Goal: Task Accomplishment & Management: Use online tool/utility

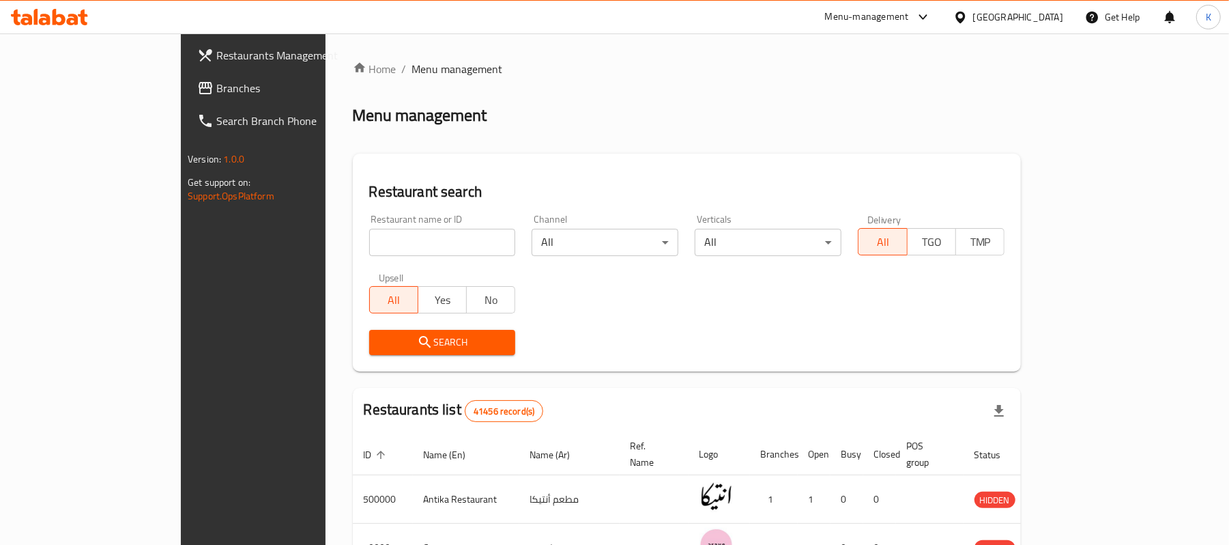
click at [216, 91] on span "Branches" at bounding box center [295, 88] width 159 height 16
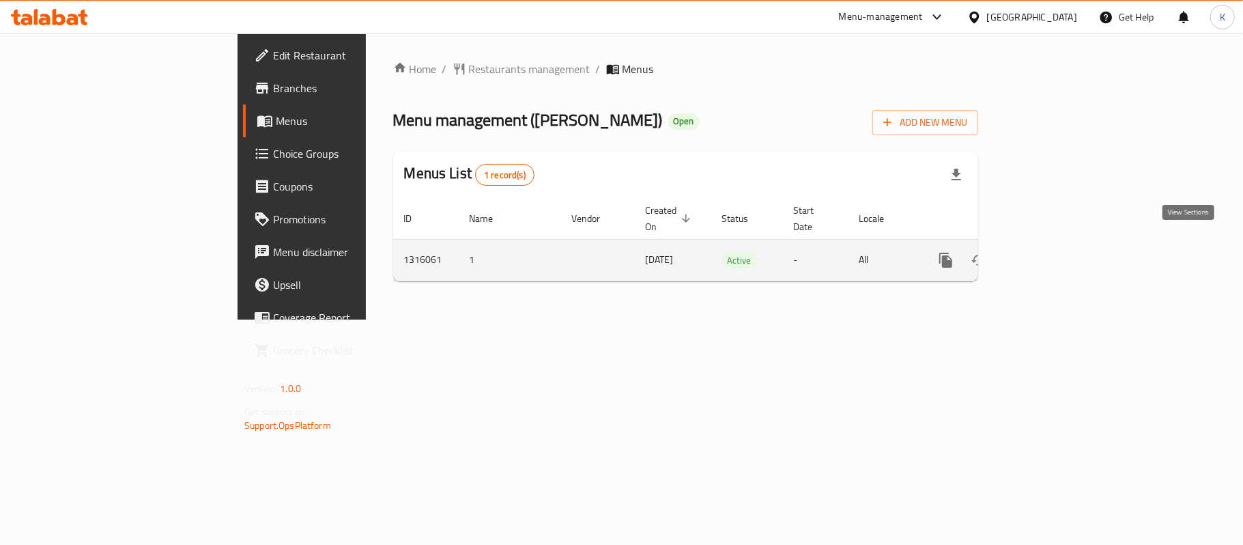
click at [1053, 252] on icon "enhanced table" at bounding box center [1044, 260] width 16 height 16
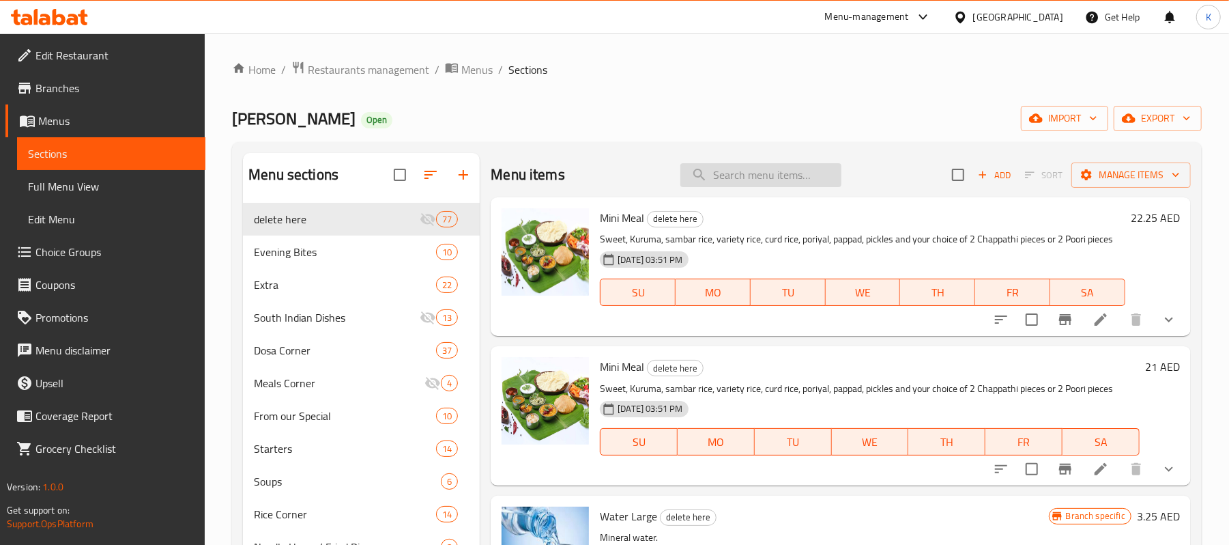
click at [709, 175] on input "search" at bounding box center [761, 175] width 161 height 24
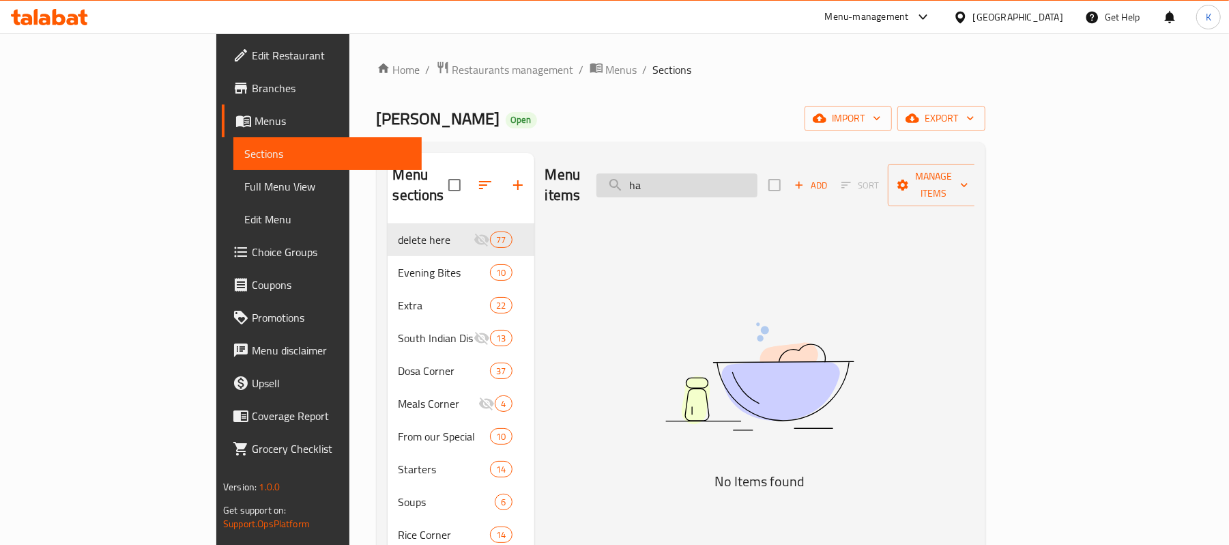
type input "h"
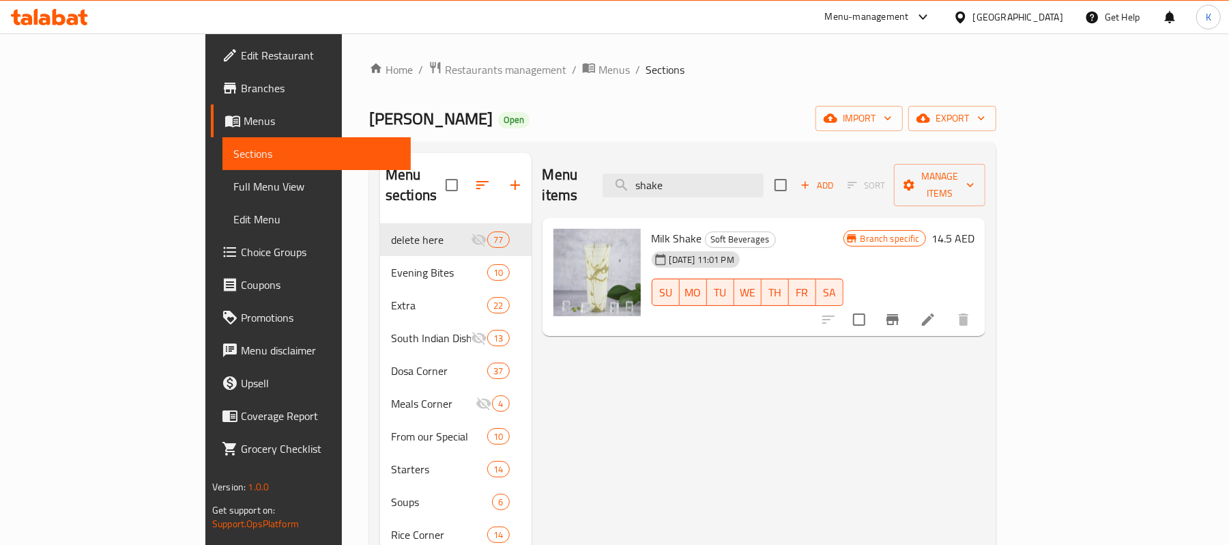
drag, startPoint x: 760, startPoint y: 167, endPoint x: 646, endPoint y: 184, distance: 115.4
click at [646, 184] on div "Menu items shake Add Sort Manage items" at bounding box center [764, 185] width 443 height 65
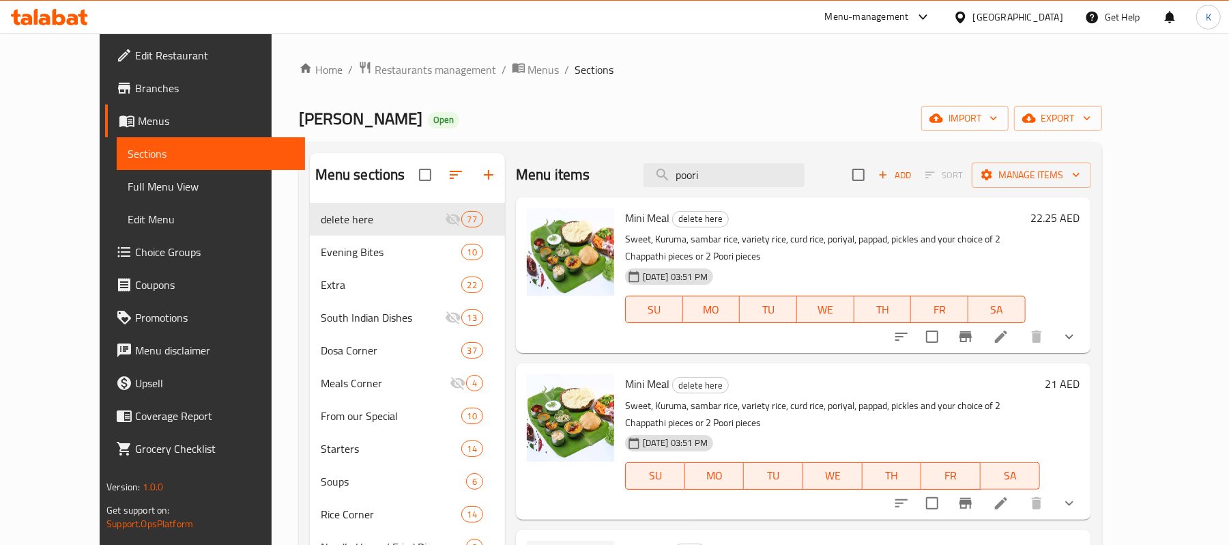
drag, startPoint x: 748, startPoint y: 180, endPoint x: 434, endPoint y: 203, distance: 314.9
click at [435, 203] on div "Menu sections delete here 77 Evening Bites 10 Extra 22 South Indian Dishes 13 D…" at bounding box center [701, 443] width 782 height 580
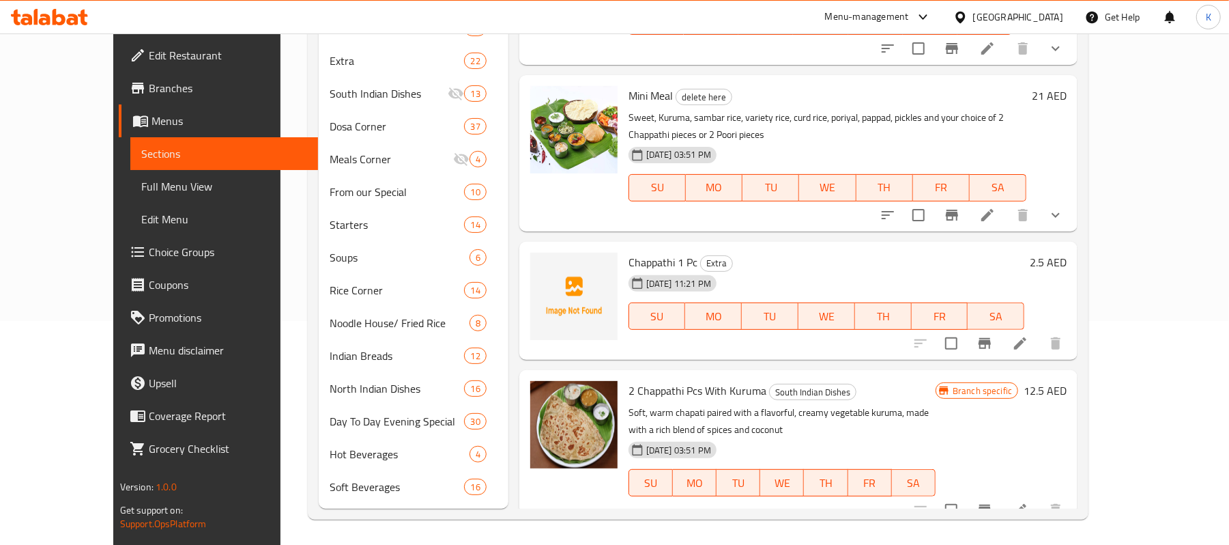
scroll to position [227, 0]
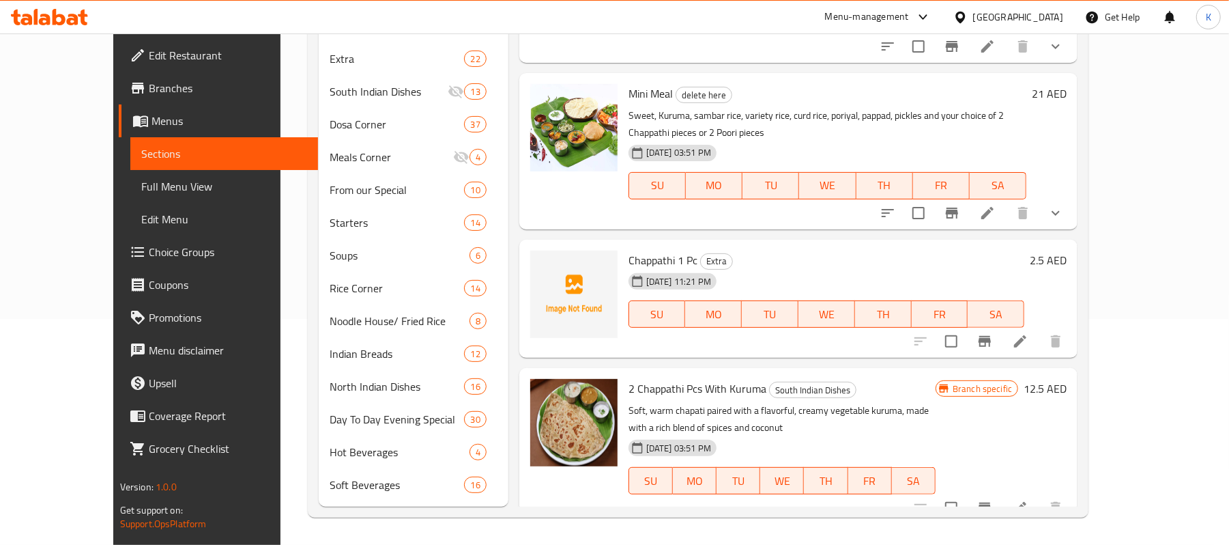
type input "chap"
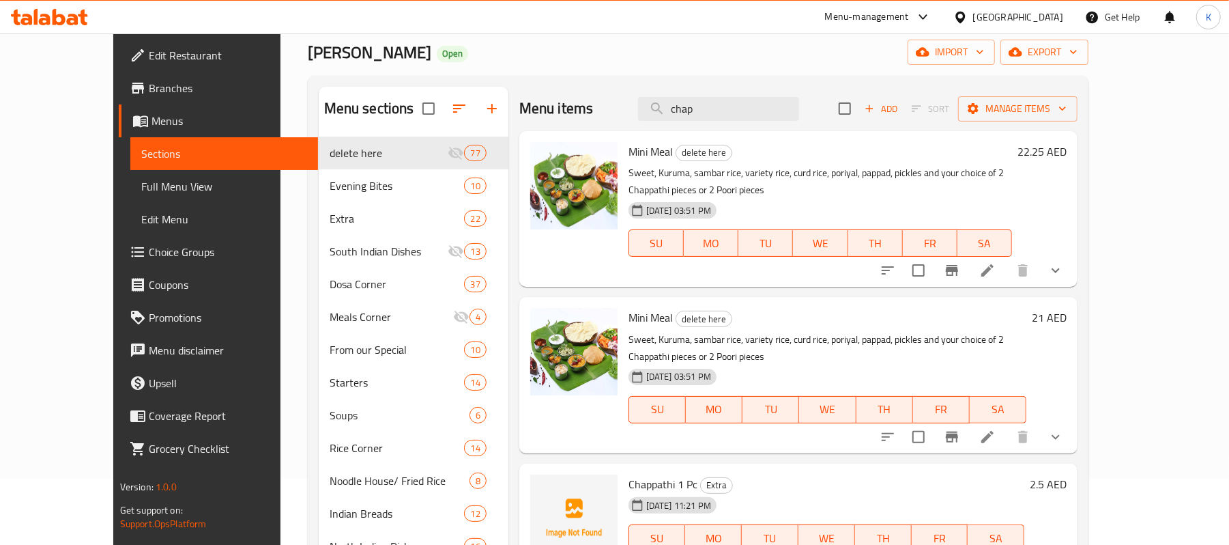
scroll to position [0, 0]
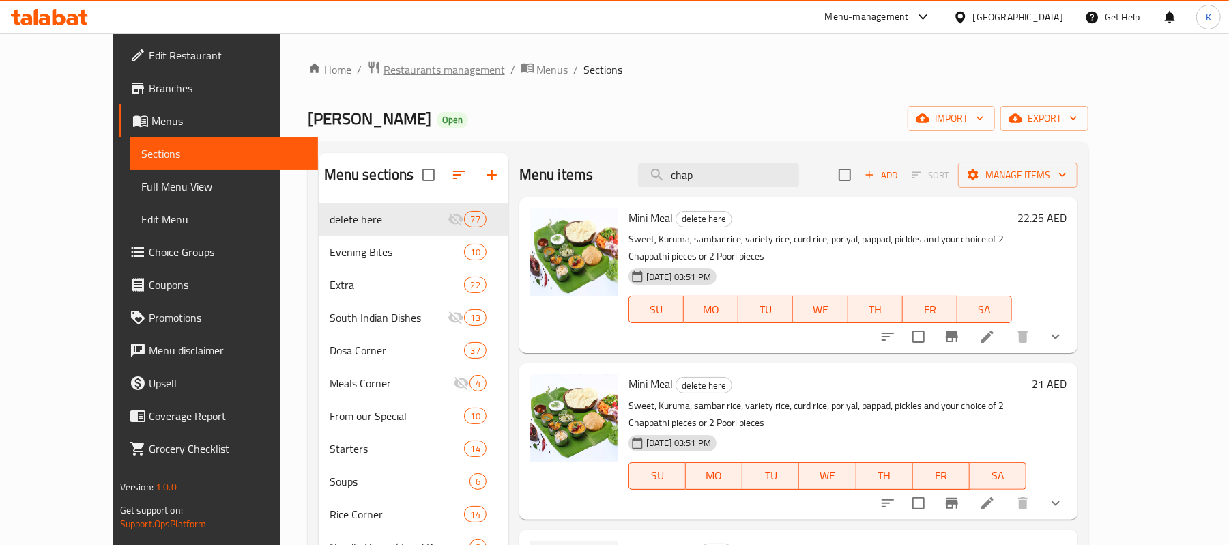
click at [405, 72] on span "Restaurants management" at bounding box center [445, 69] width 122 height 16
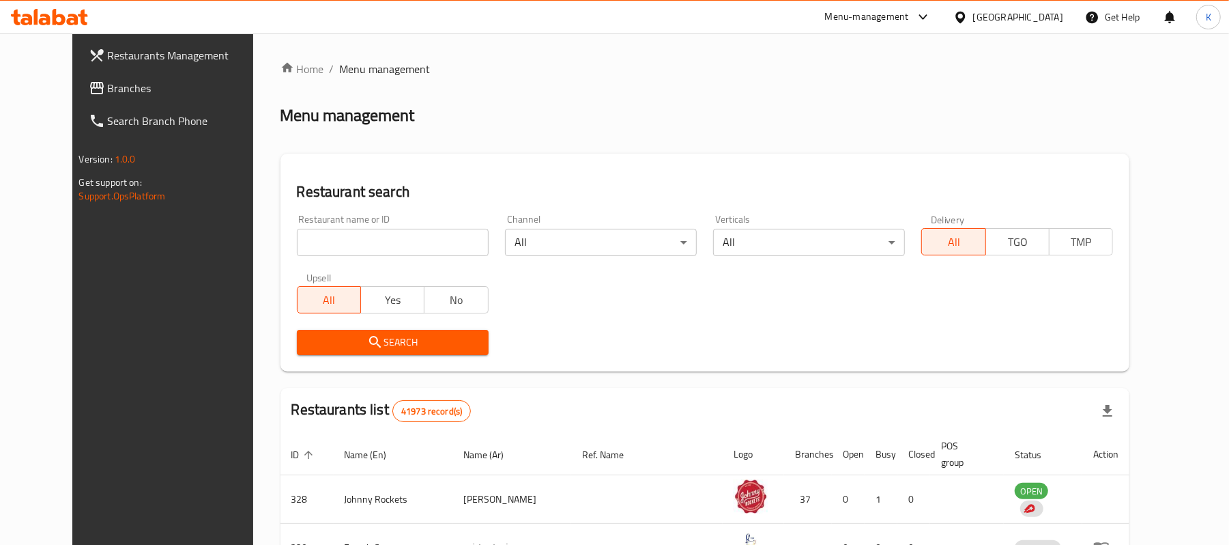
click at [108, 93] on span "Branches" at bounding box center [187, 88] width 159 height 16
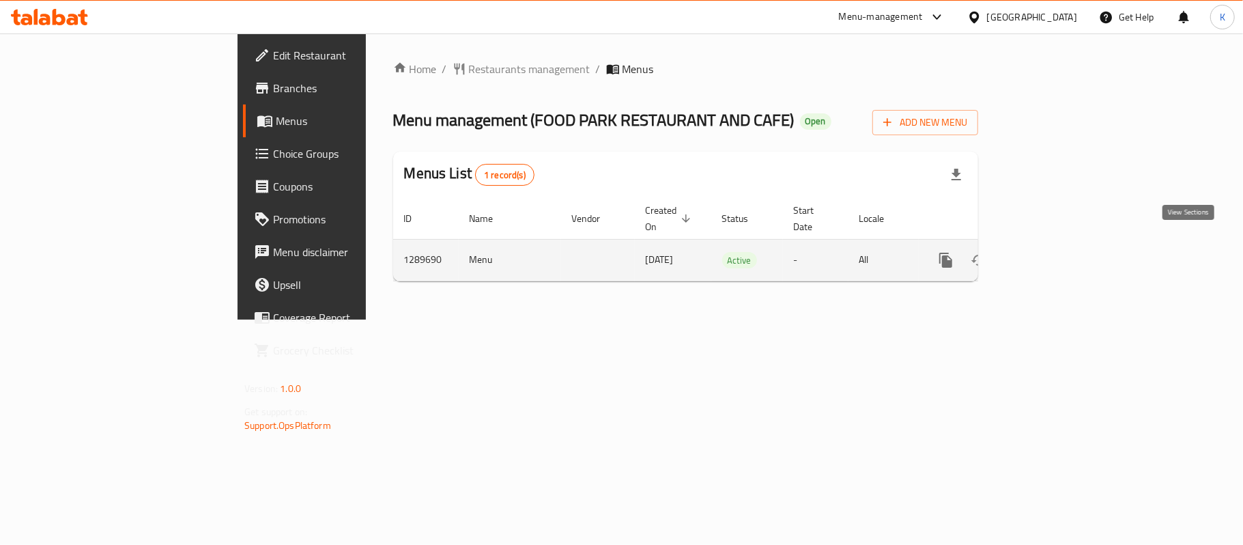
click at [1053, 252] on icon "enhanced table" at bounding box center [1044, 260] width 16 height 16
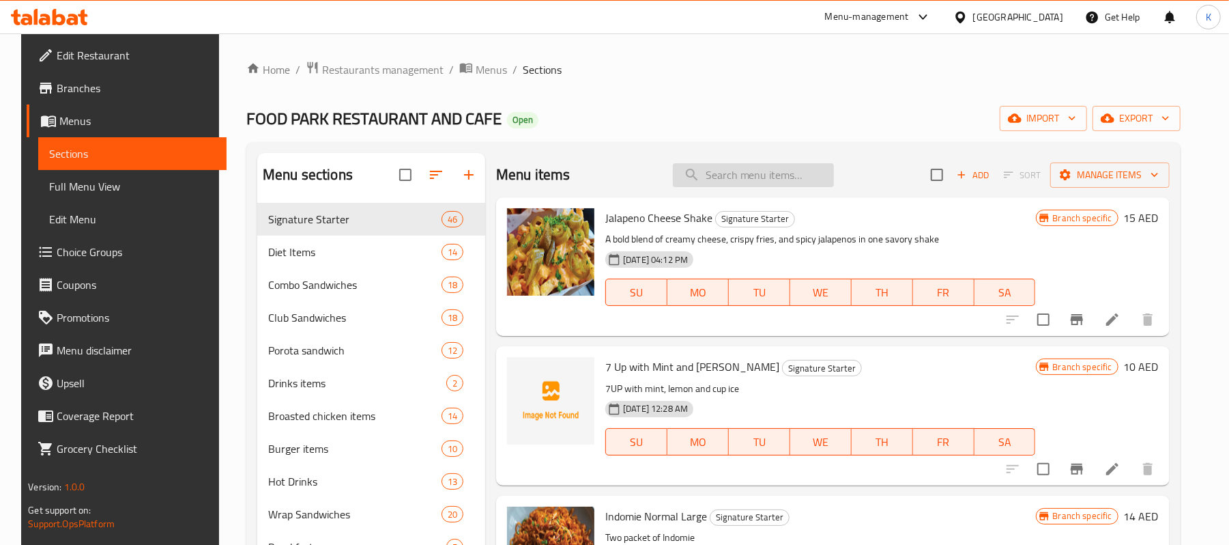
click at [776, 165] on input "search" at bounding box center [753, 175] width 161 height 24
paste input "Chicken Breast Diet Club"
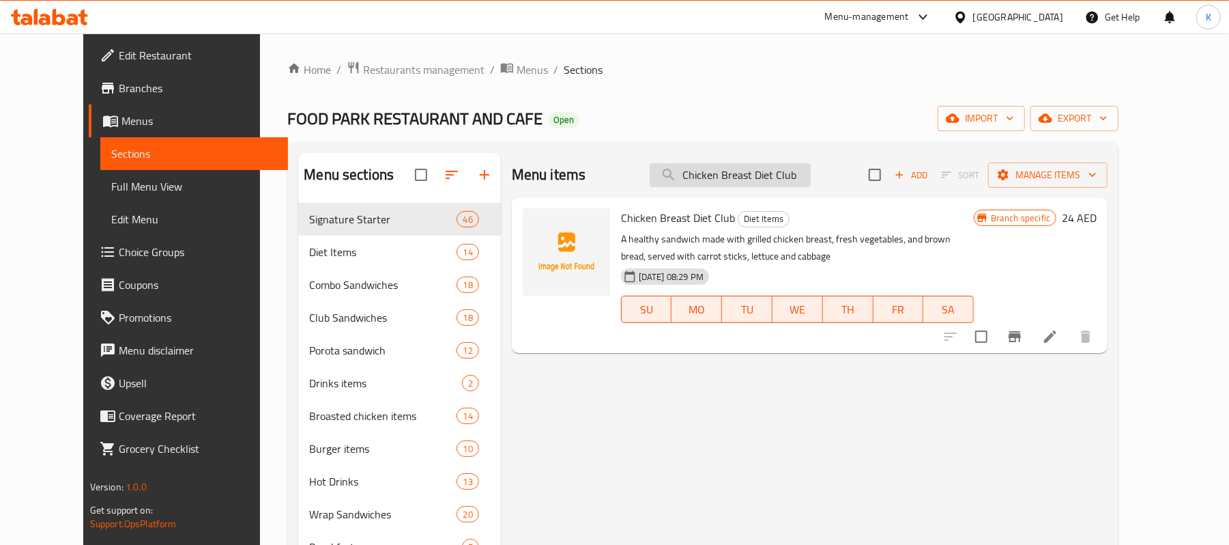
click at [750, 173] on input "Chicken Breast Diet Club" at bounding box center [730, 175] width 161 height 24
paste input "Sandwich"
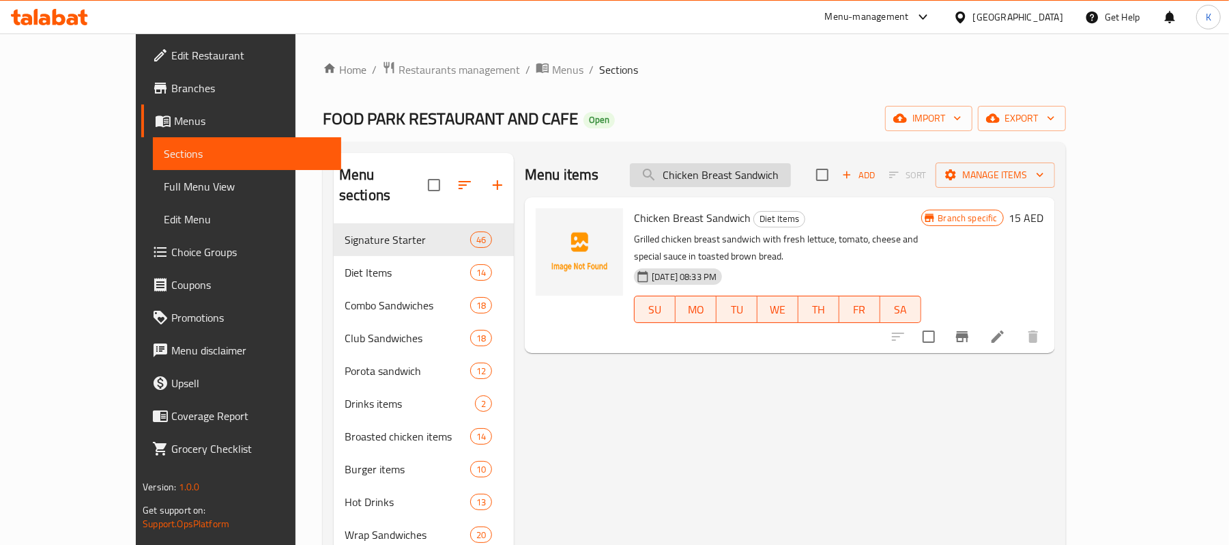
click at [785, 167] on input "Chicken Breast Sandwich" at bounding box center [710, 175] width 161 height 24
paste input "Zinger Salad"
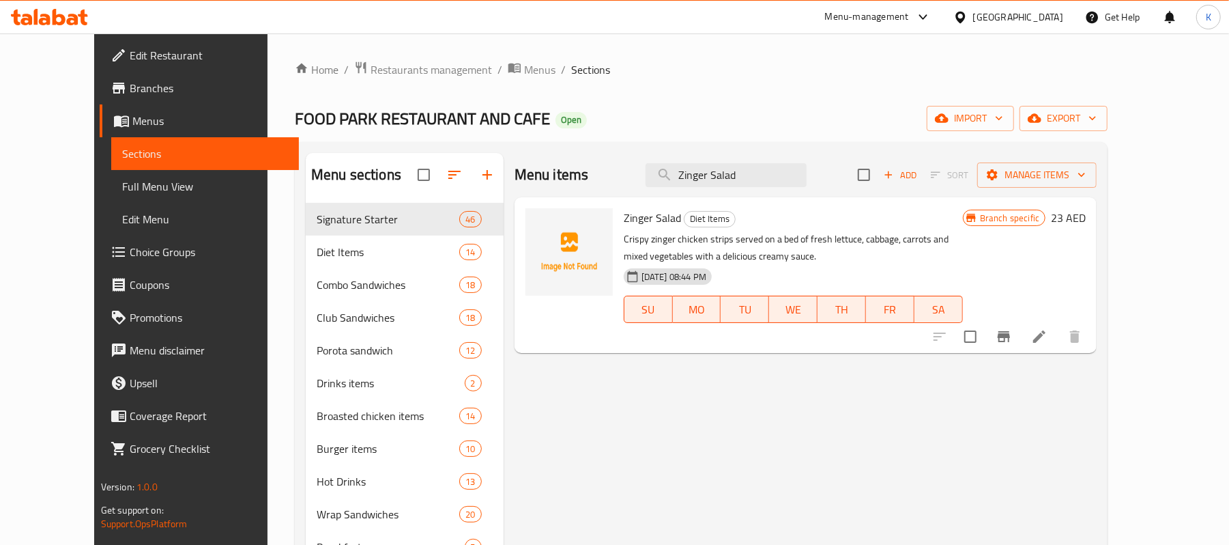
type input "Zinger Salad"
click at [371, 67] on span "Restaurants management" at bounding box center [432, 69] width 122 height 16
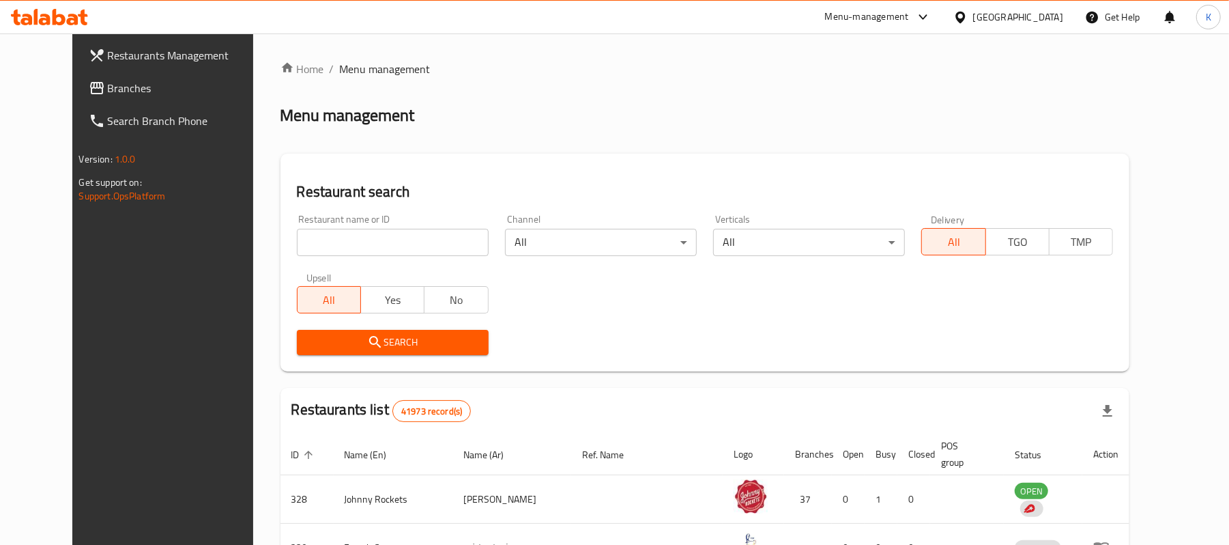
click at [369, 279] on div "All Yes No" at bounding box center [393, 292] width 192 height 41
click at [364, 232] on input "search" at bounding box center [393, 242] width 192 height 27
drag, startPoint x: 105, startPoint y: 94, endPoint x: 248, endPoint y: 119, distance: 145.4
click at [108, 94] on span "Branches" at bounding box center [187, 88] width 159 height 16
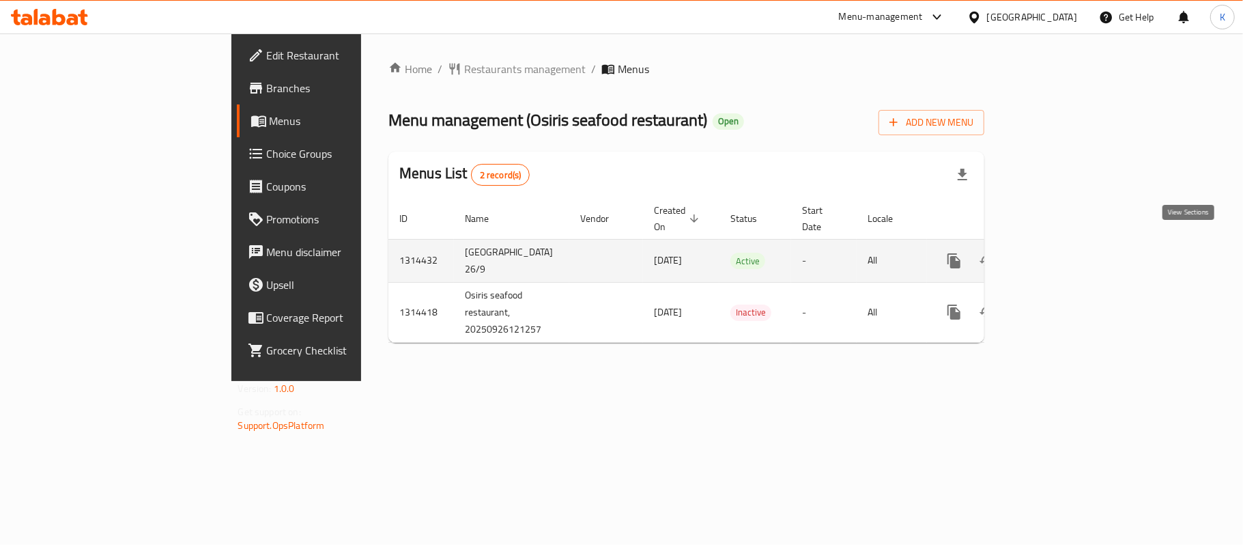
click at [1061, 253] on icon "enhanced table" at bounding box center [1052, 261] width 16 height 16
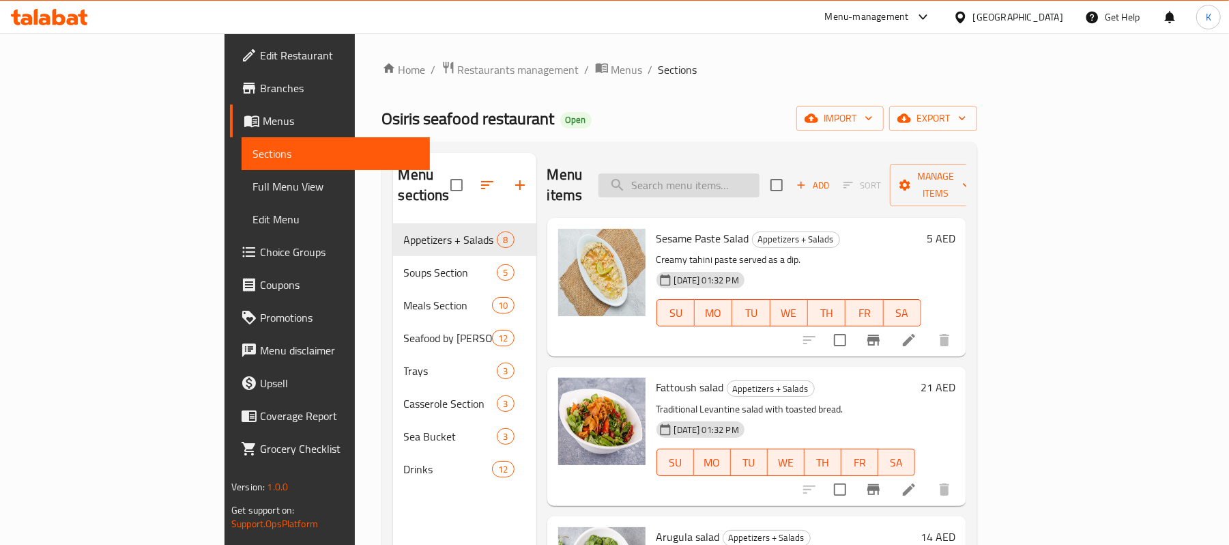
click at [740, 173] on input "search" at bounding box center [679, 185] width 161 height 24
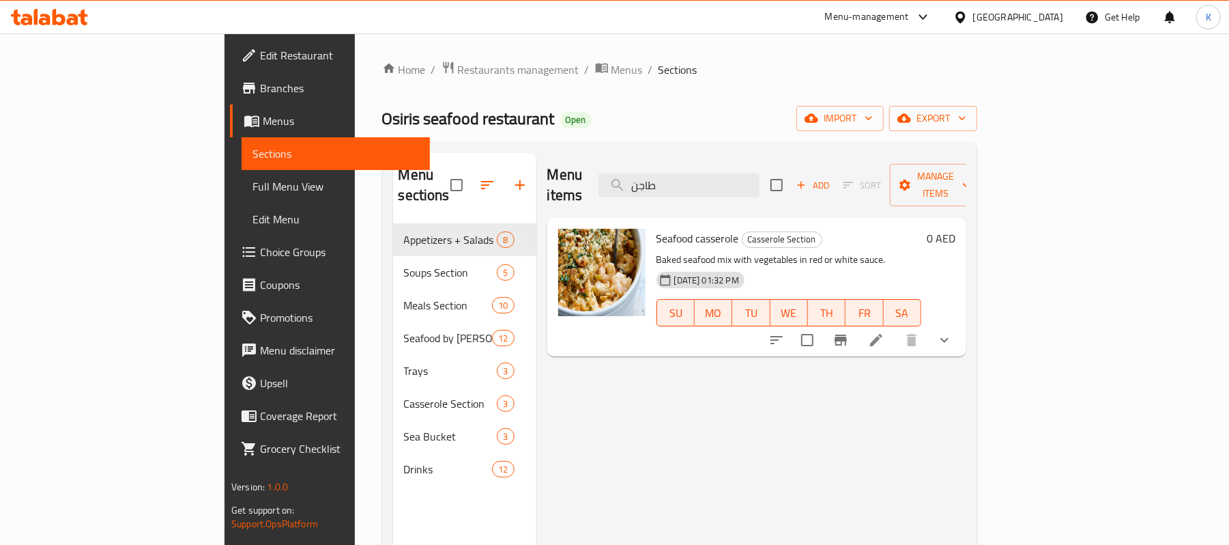
type input "طاجن"
click at [961, 326] on button "show more" at bounding box center [944, 340] width 33 height 33
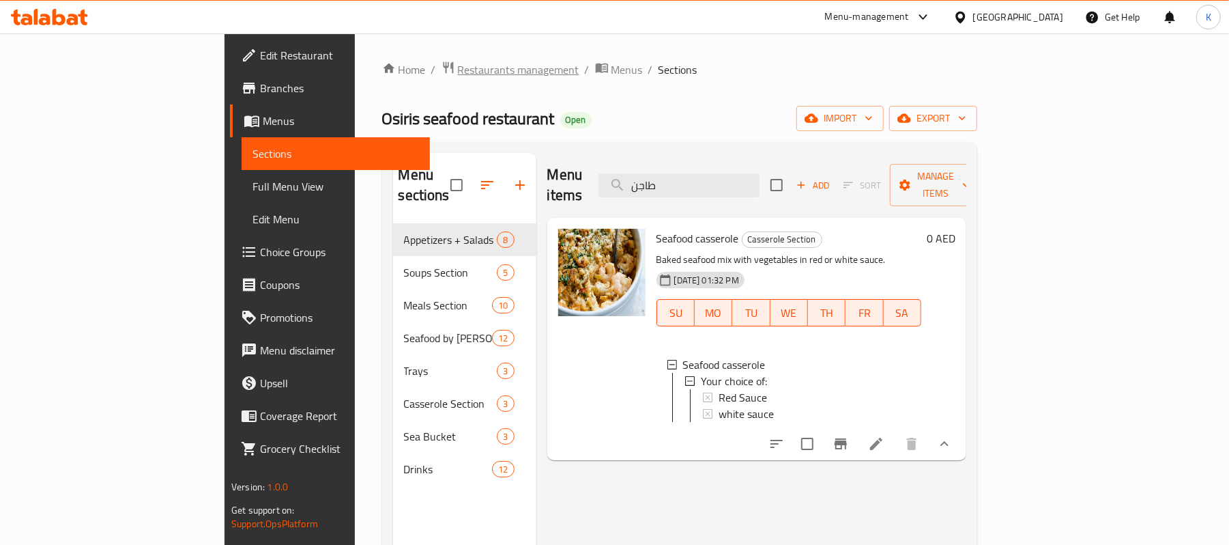
click at [458, 74] on span "Restaurants management" at bounding box center [519, 69] width 122 height 16
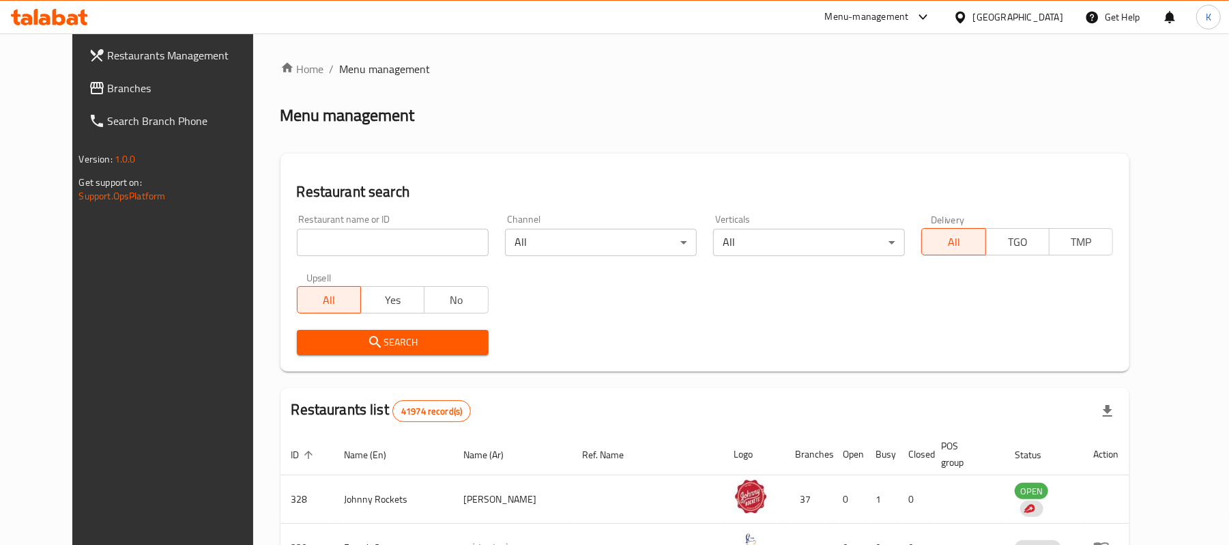
click at [423, 227] on div "Restaurant name or ID Restaurant name or ID" at bounding box center [393, 235] width 192 height 42
click at [415, 241] on input "search" at bounding box center [393, 242] width 192 height 27
paste input "28607"
type input "28607"
click at [393, 334] on span "Search" at bounding box center [393, 342] width 170 height 17
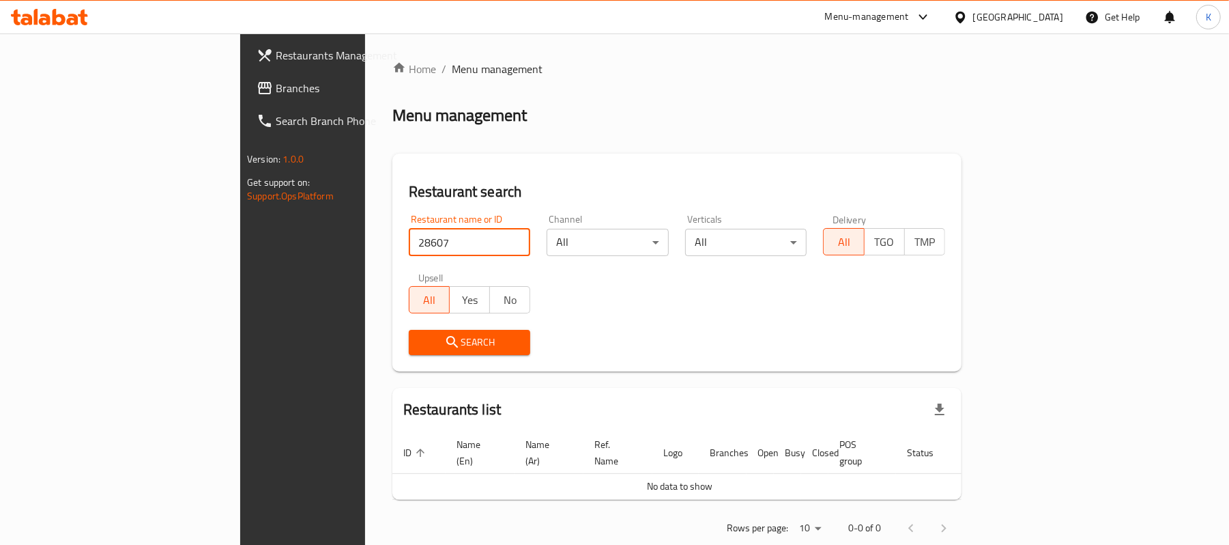
click at [409, 238] on input "28607" at bounding box center [470, 242] width 122 height 27
click at [401, 322] on div "Search" at bounding box center [470, 343] width 139 height 42
click at [420, 337] on span "Search" at bounding box center [470, 342] width 100 height 17
click at [1047, 14] on div "[GEOGRAPHIC_DATA]" at bounding box center [1018, 17] width 90 height 15
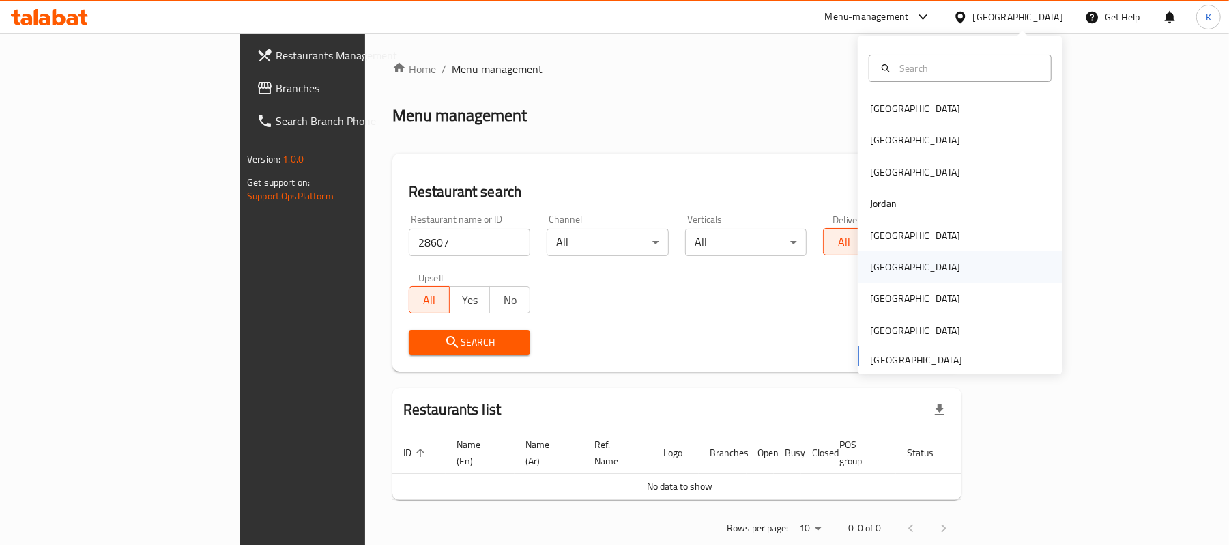
click at [886, 272] on div "[GEOGRAPHIC_DATA]" at bounding box center [915, 266] width 112 height 31
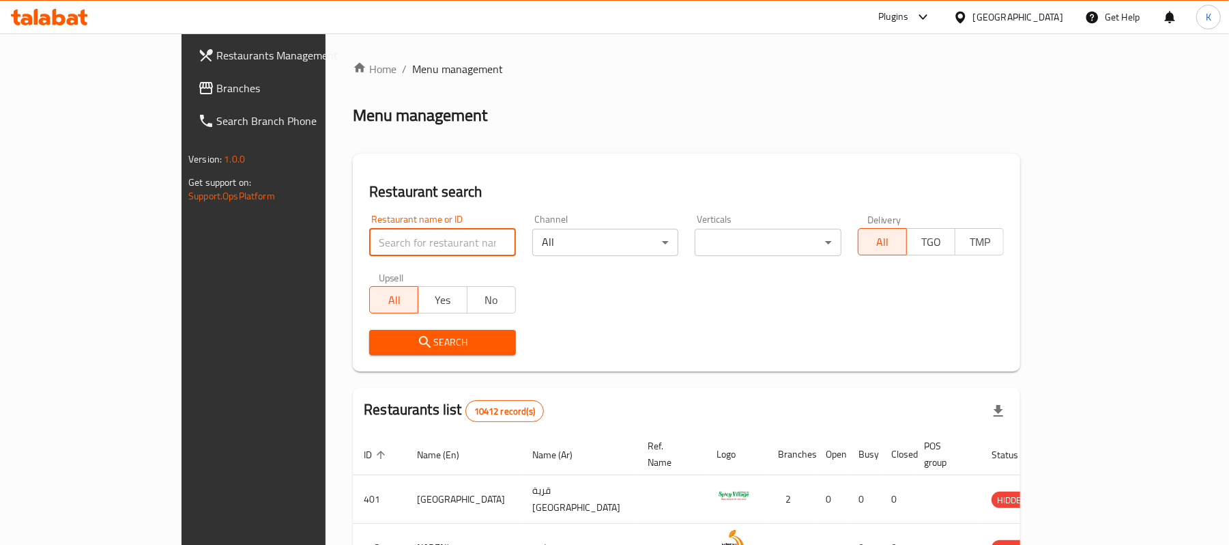
click at [388, 251] on input "search" at bounding box center [442, 242] width 147 height 27
paste input "28607"
type input "28607"
click at [421, 331] on button "Search" at bounding box center [442, 342] width 147 height 25
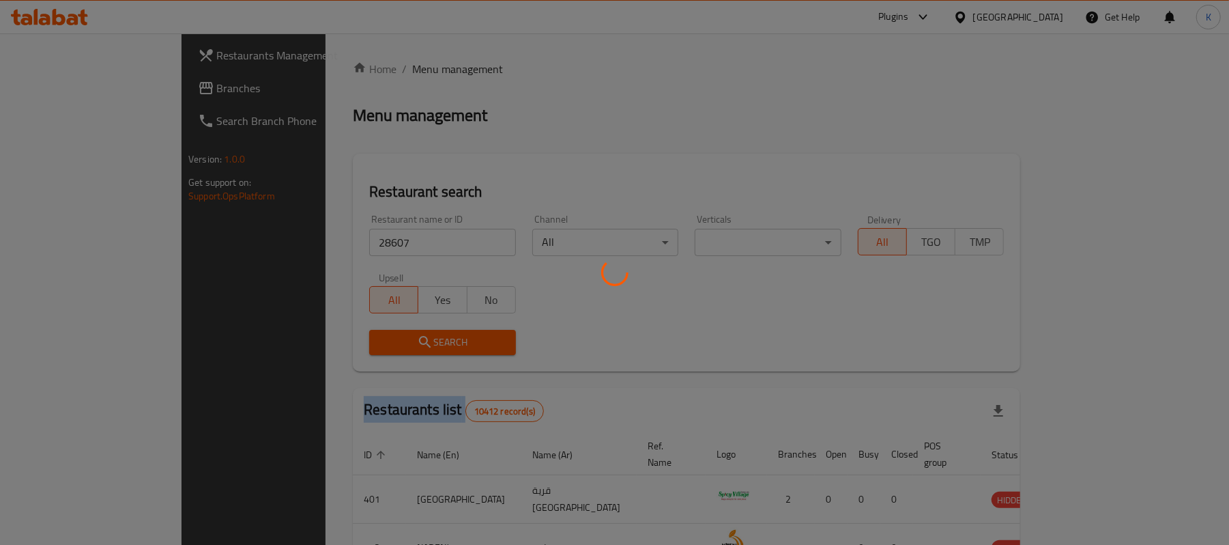
click at [421, 331] on div at bounding box center [614, 272] width 1229 height 545
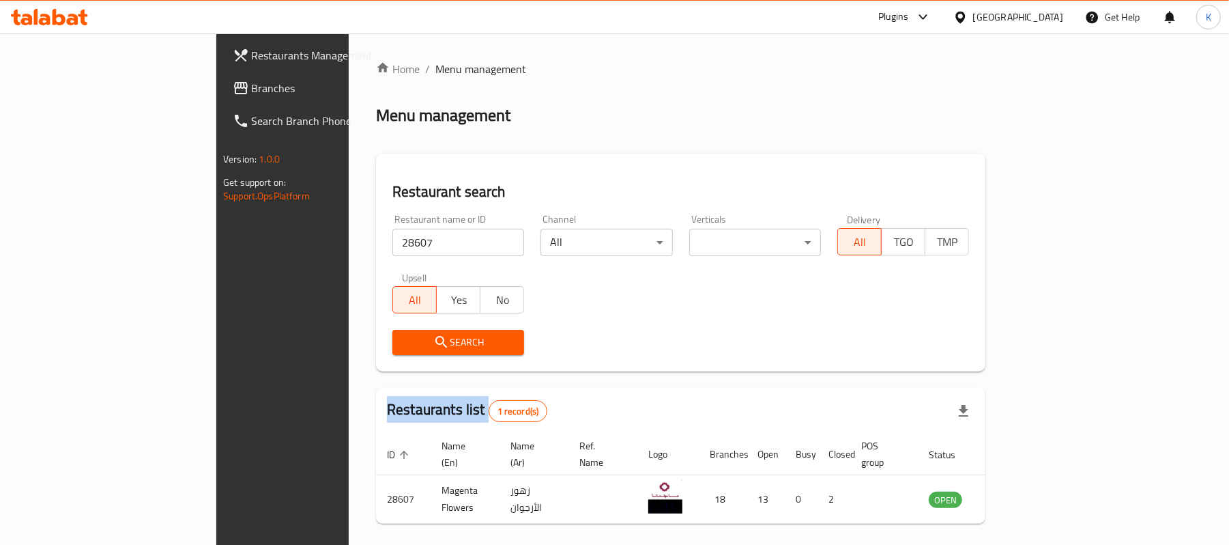
scroll to position [38, 0]
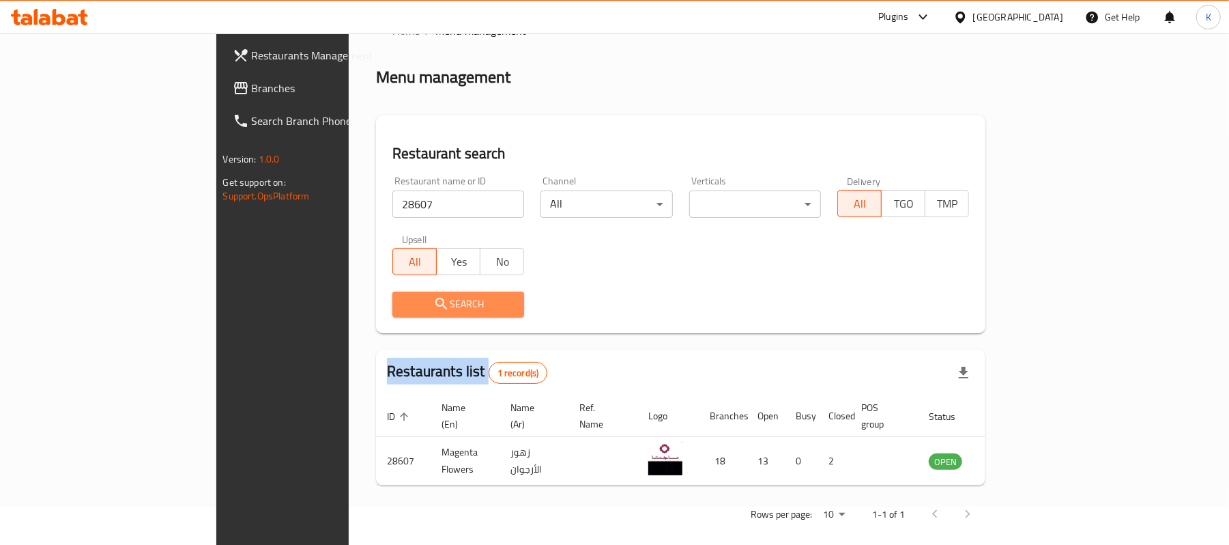
click at [430, 303] on span "Search" at bounding box center [458, 304] width 110 height 17
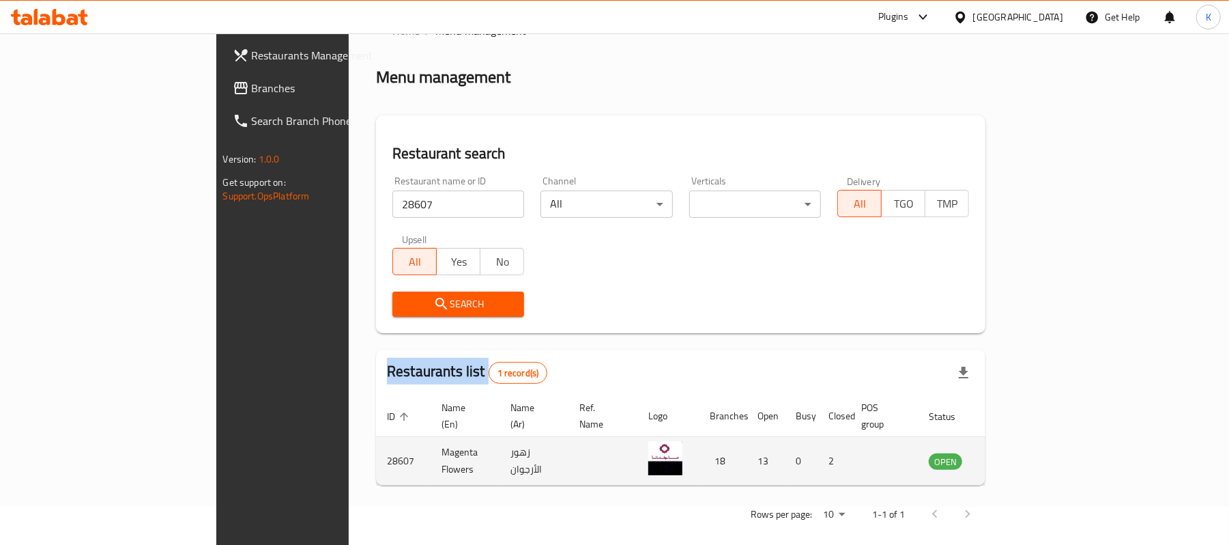
click at [1014, 459] on icon "enhanced table" at bounding box center [1012, 461] width 5 height 5
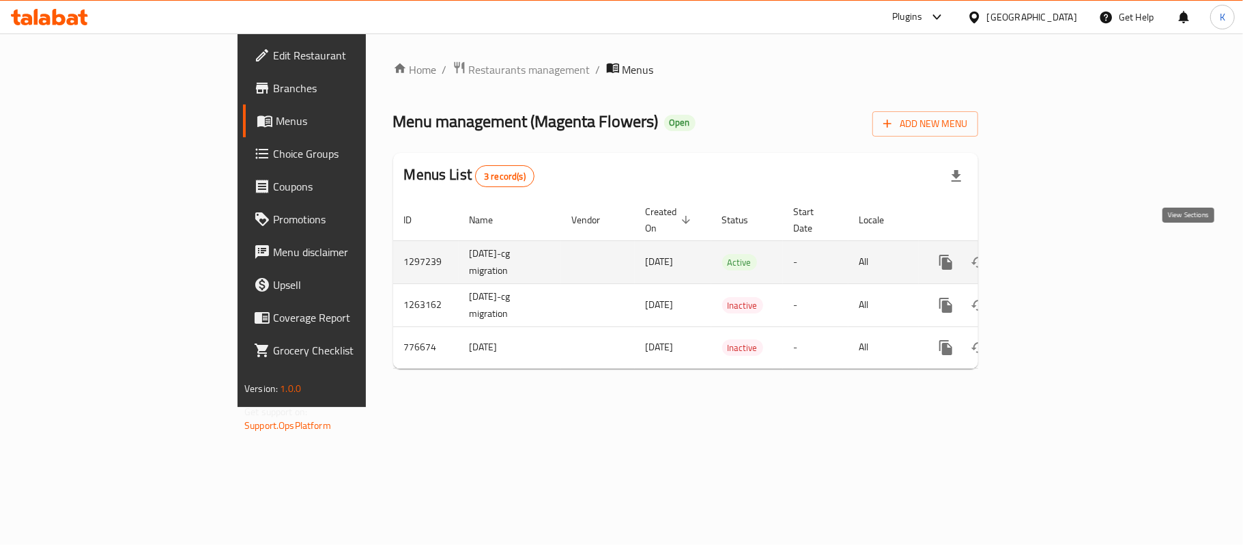
click at [1053, 254] on icon "enhanced table" at bounding box center [1044, 262] width 16 height 16
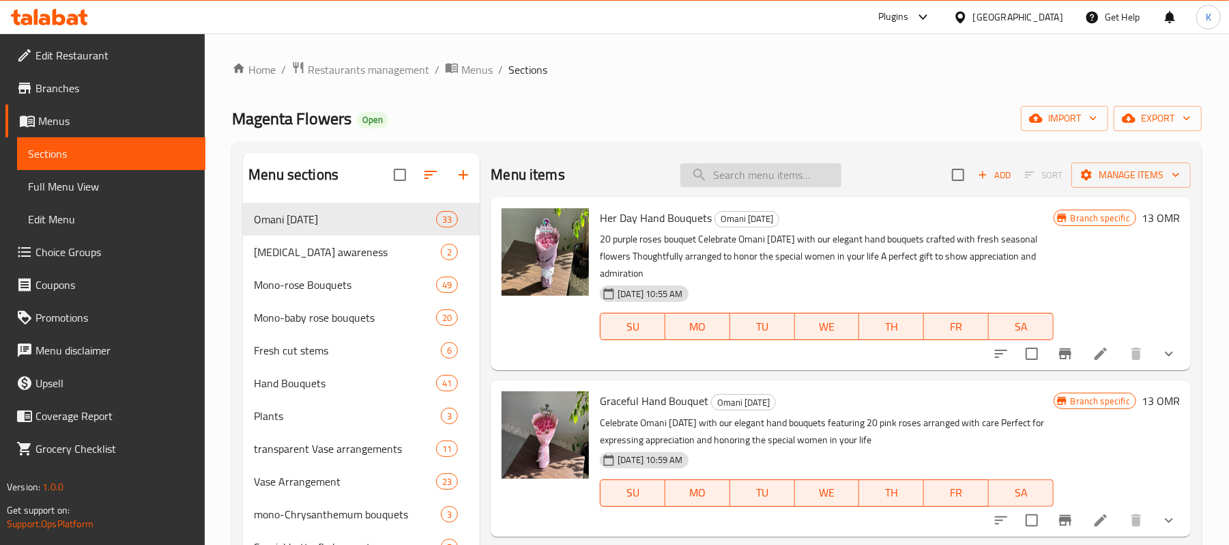
click at [760, 173] on input "search" at bounding box center [761, 175] width 161 height 24
paste input "drink them to reduce fatigue (~46.4%) or increase concentration (~28.7%)."
type input "drink them to reduce fatigue (~46.4%) or increase concentration (~28.7%)."
click at [777, 177] on input "search" at bounding box center [761, 175] width 161 height 24
paste input "Classic Black And Red Roses Bouquet"
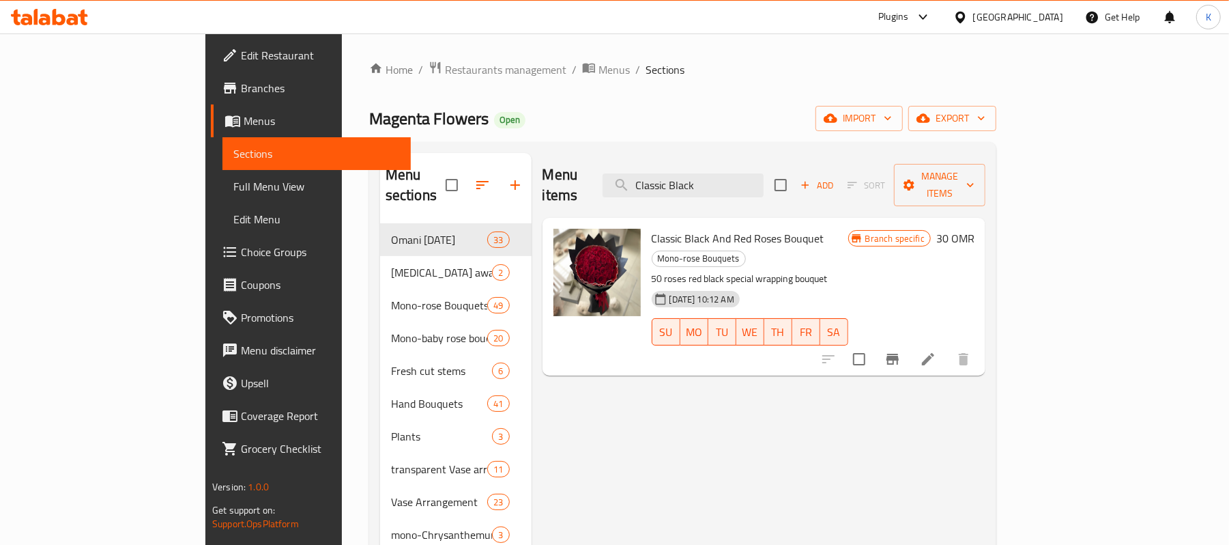
type input "Classic Black"
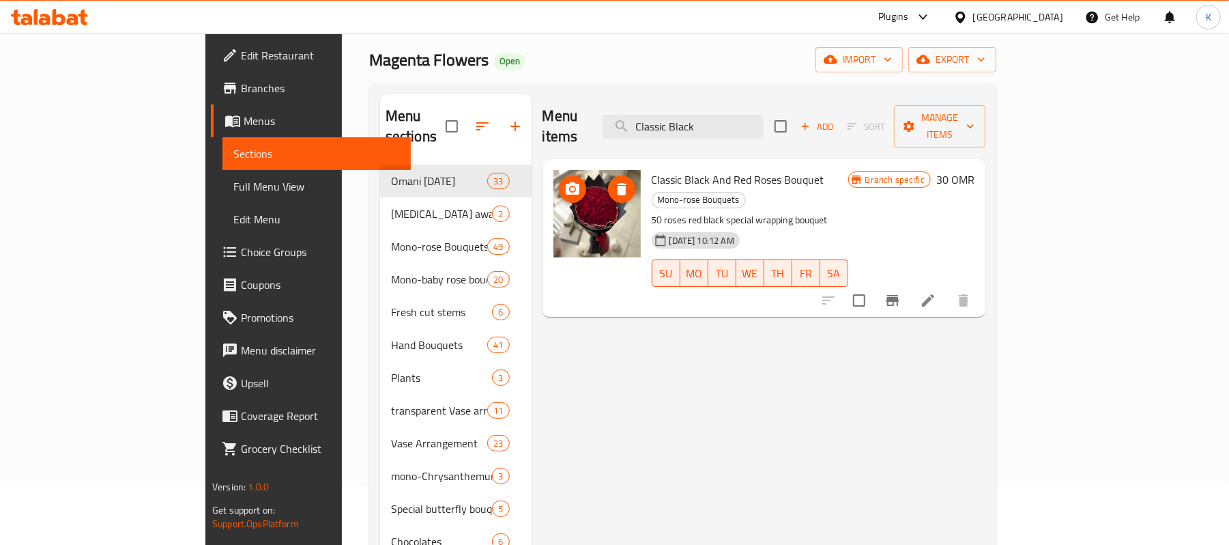
scroll to position [91, 0]
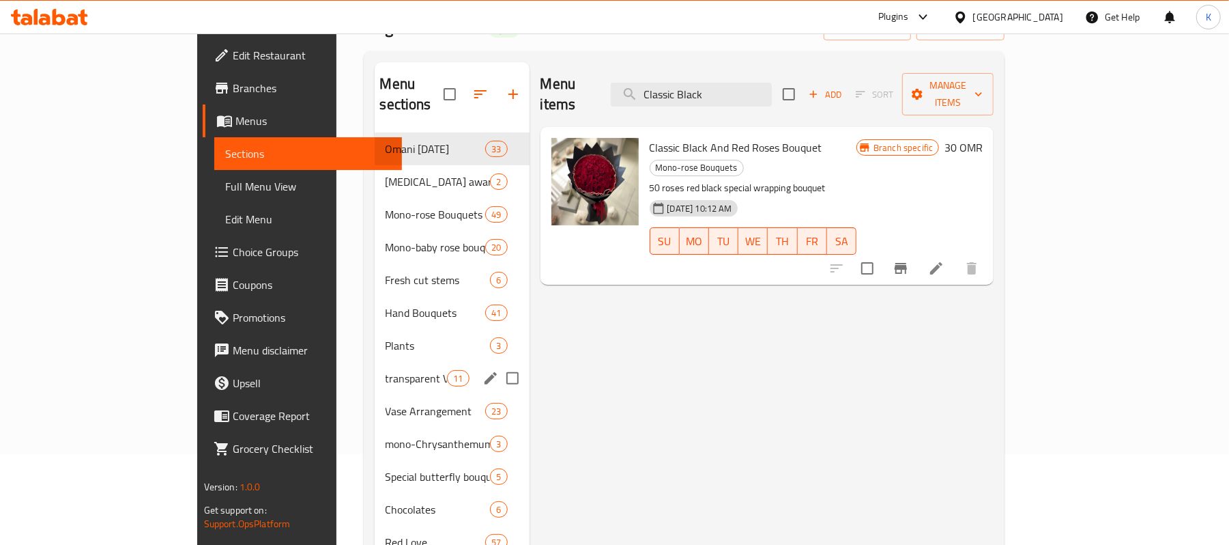
click at [375, 367] on div "transparent Vase arrangements 11" at bounding box center [452, 378] width 155 height 33
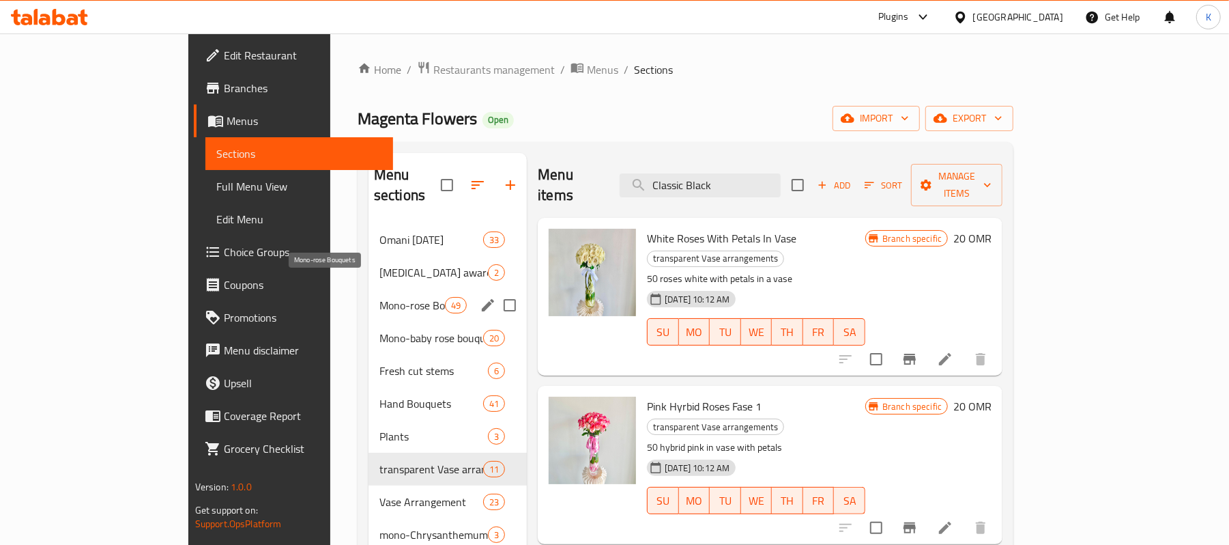
click at [380, 297] on span "Mono-rose Bouquets" at bounding box center [413, 305] width 66 height 16
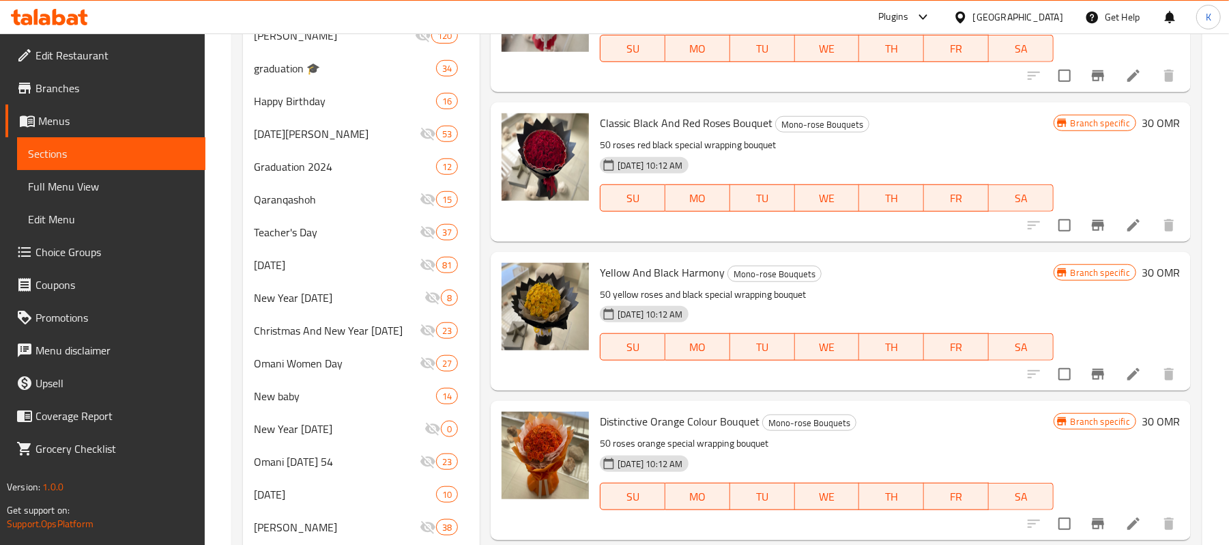
scroll to position [728, 0]
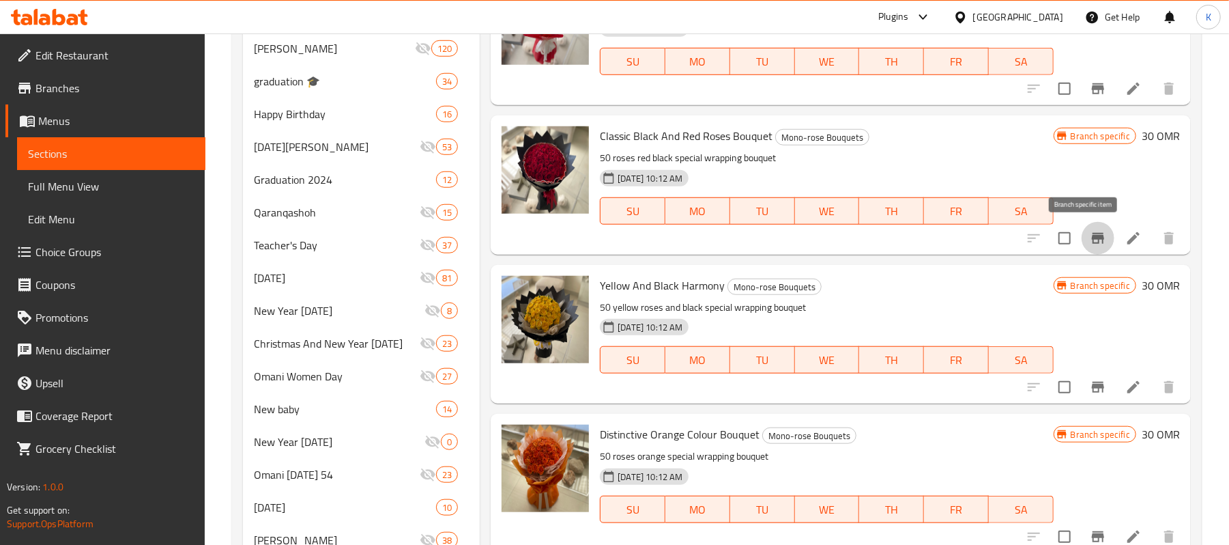
click at [1092, 238] on icon "Branch-specific-item" at bounding box center [1098, 238] width 12 height 11
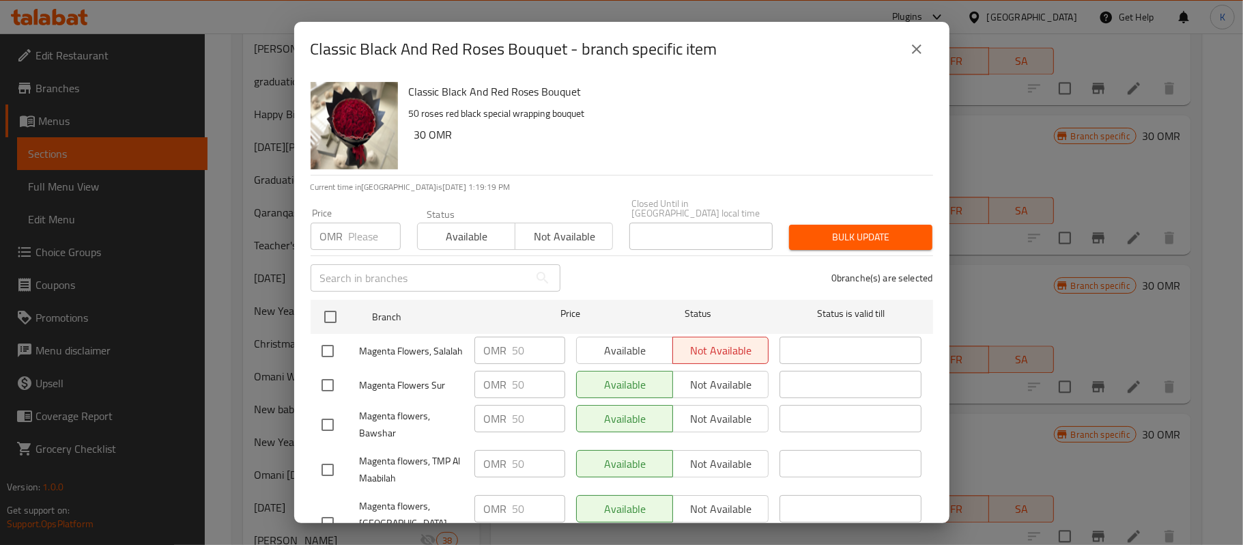
click at [917, 48] on icon "close" at bounding box center [917, 49] width 10 height 10
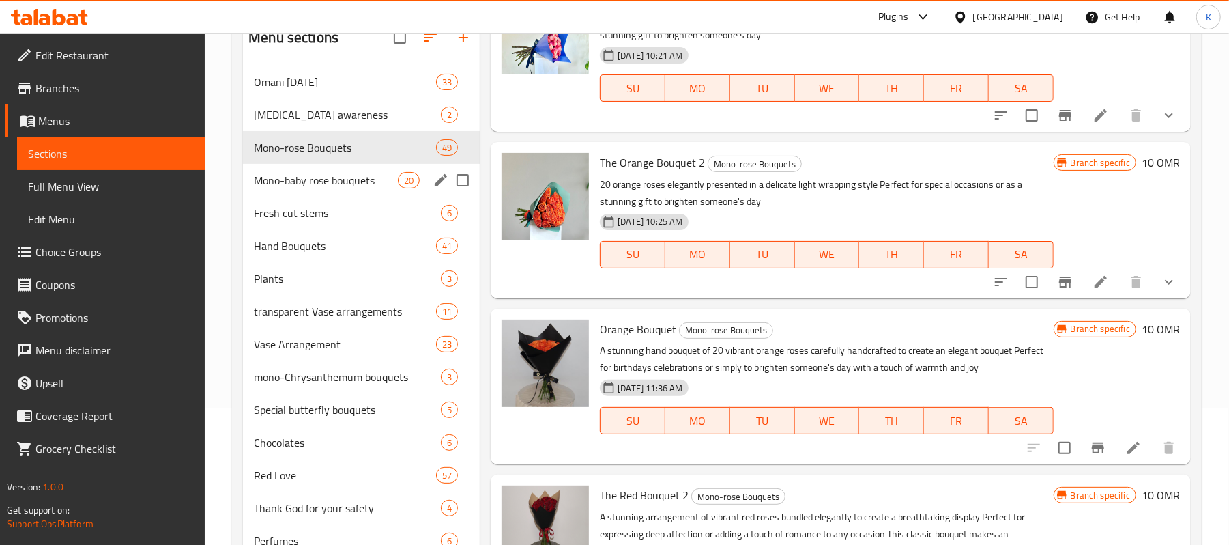
scroll to position [0, 0]
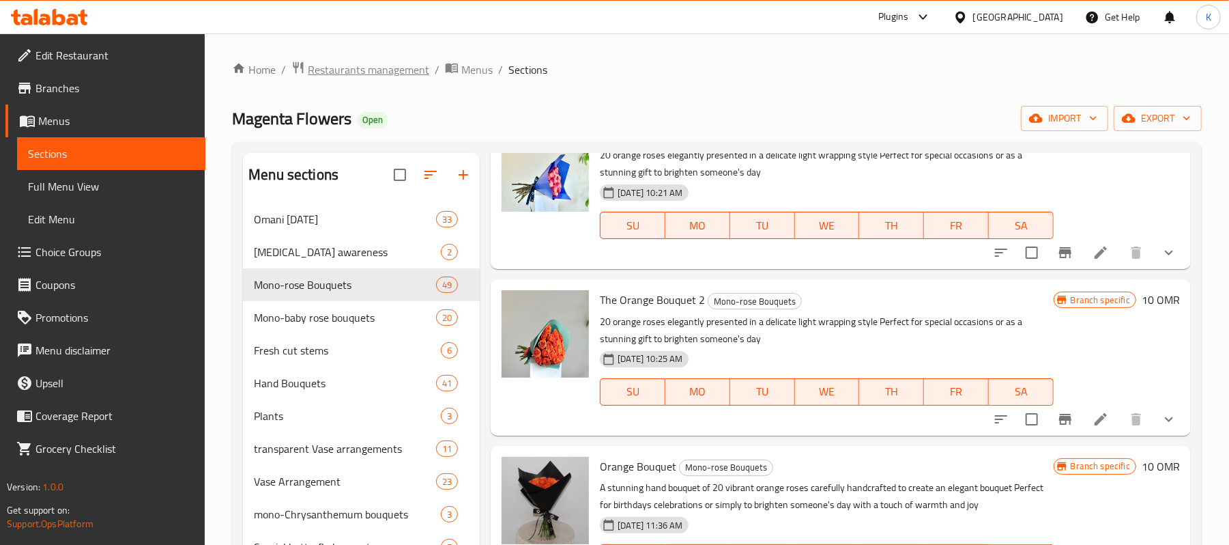
click at [395, 72] on span "Restaurants management" at bounding box center [369, 69] width 122 height 16
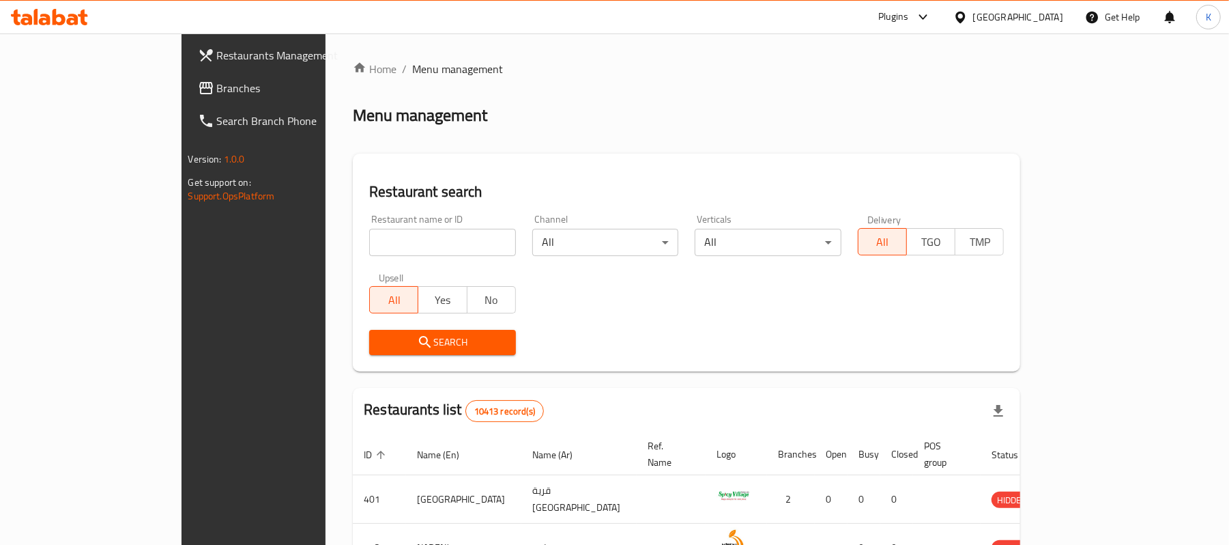
click at [369, 250] on input "search" at bounding box center [442, 242] width 147 height 27
click at [1059, 15] on div "[GEOGRAPHIC_DATA]" at bounding box center [1018, 17] width 90 height 15
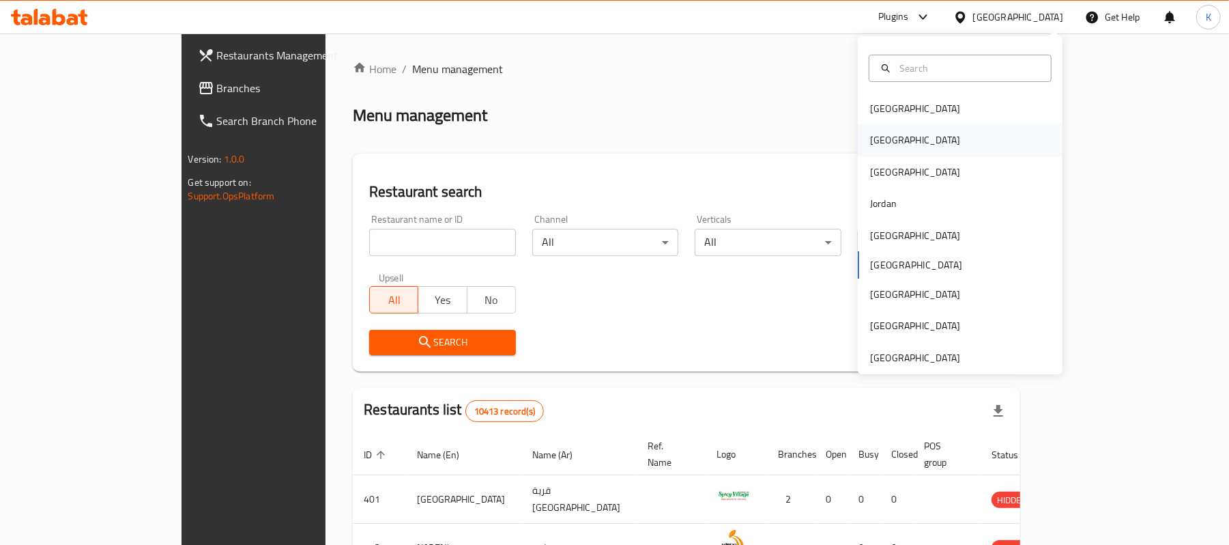
click at [885, 145] on div "[GEOGRAPHIC_DATA]" at bounding box center [915, 139] width 112 height 31
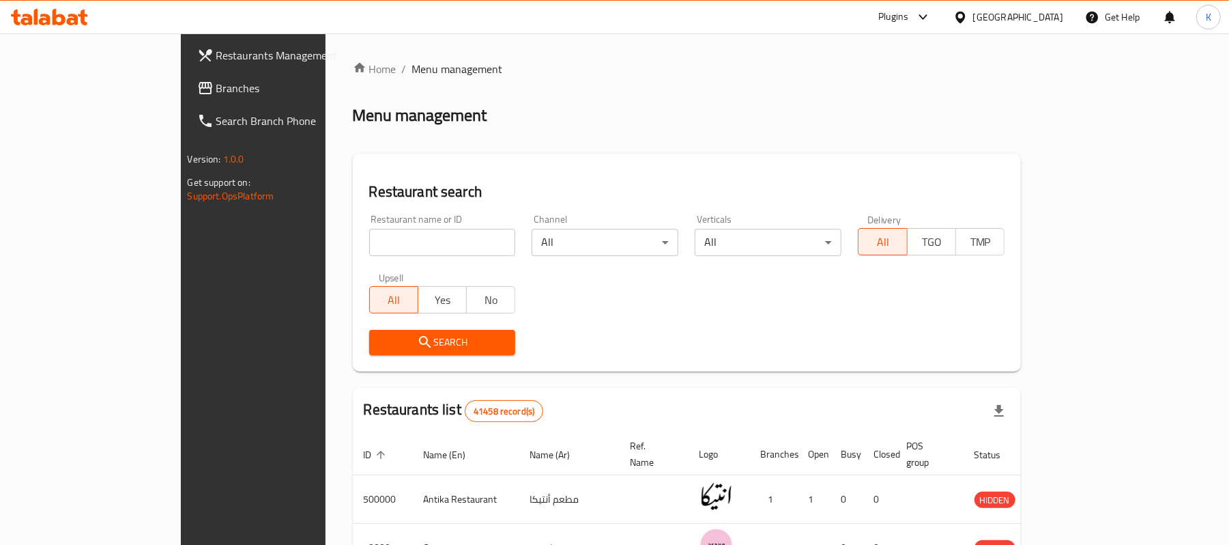
click at [369, 250] on input "search" at bounding box center [442, 242] width 147 height 27
type input "h"
type input "الأنفوشي"
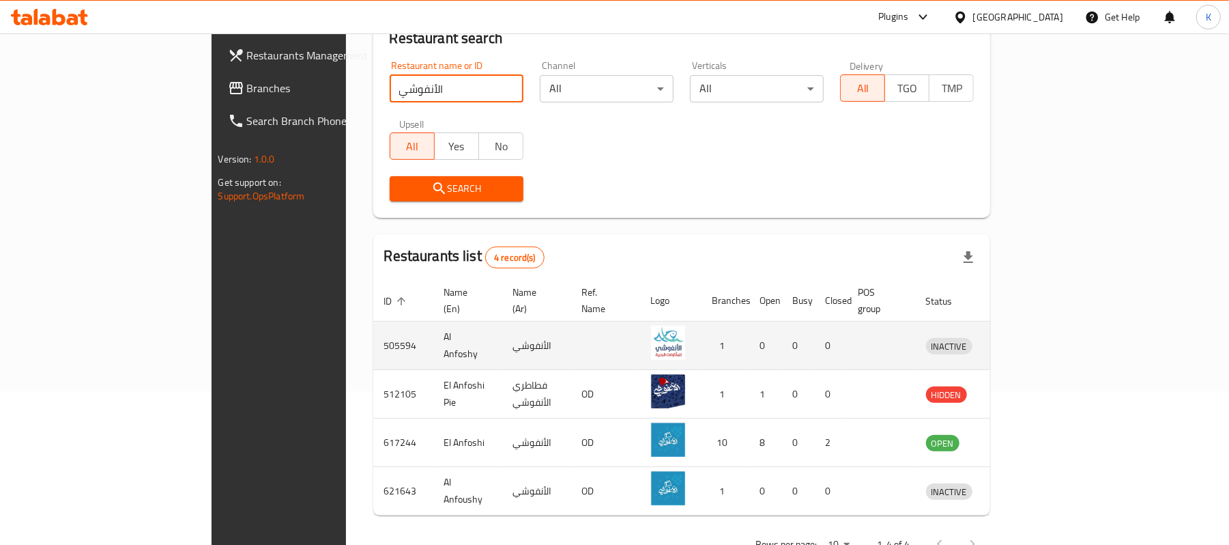
scroll to position [183, 0]
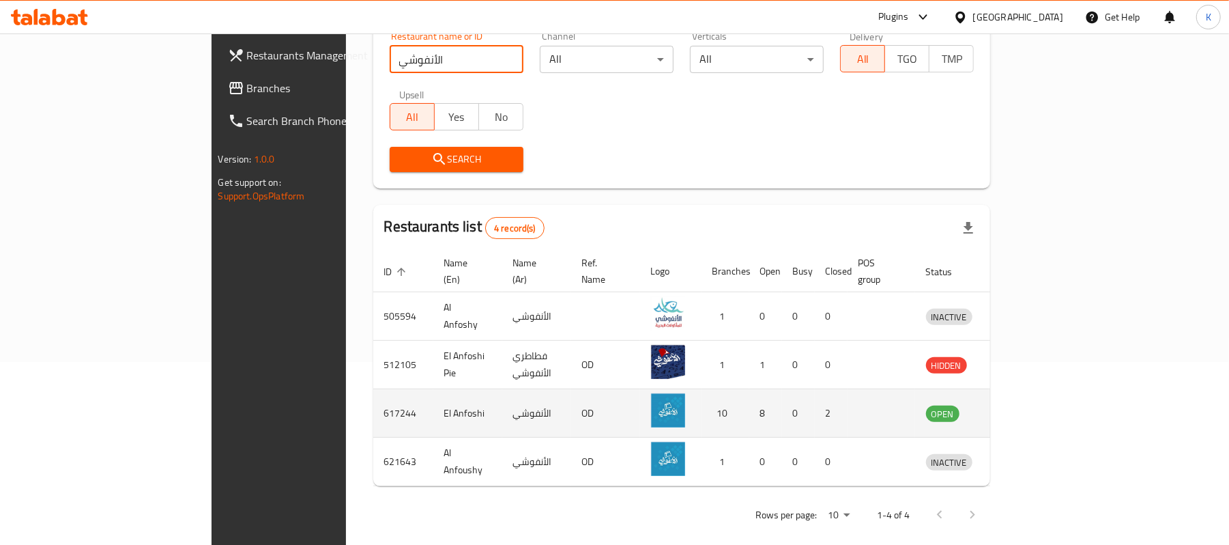
click at [1036, 399] on td "enhanced table" at bounding box center [1012, 413] width 47 height 48
click at [1014, 411] on icon "enhanced table" at bounding box center [1011, 413] width 5 height 5
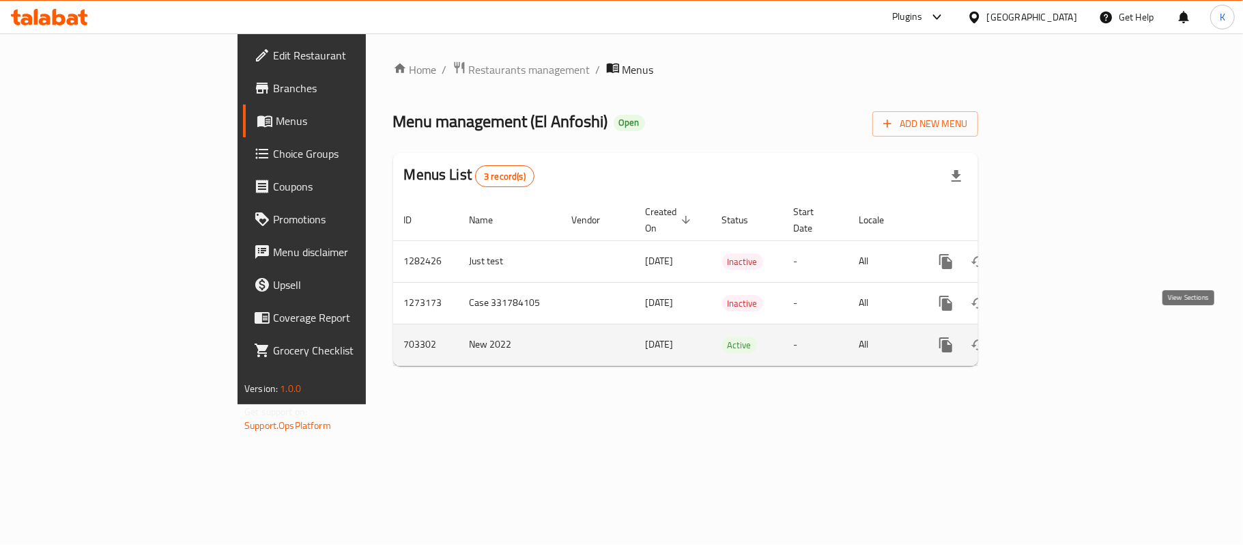
click at [1061, 328] on link "enhanced table" at bounding box center [1044, 344] width 33 height 33
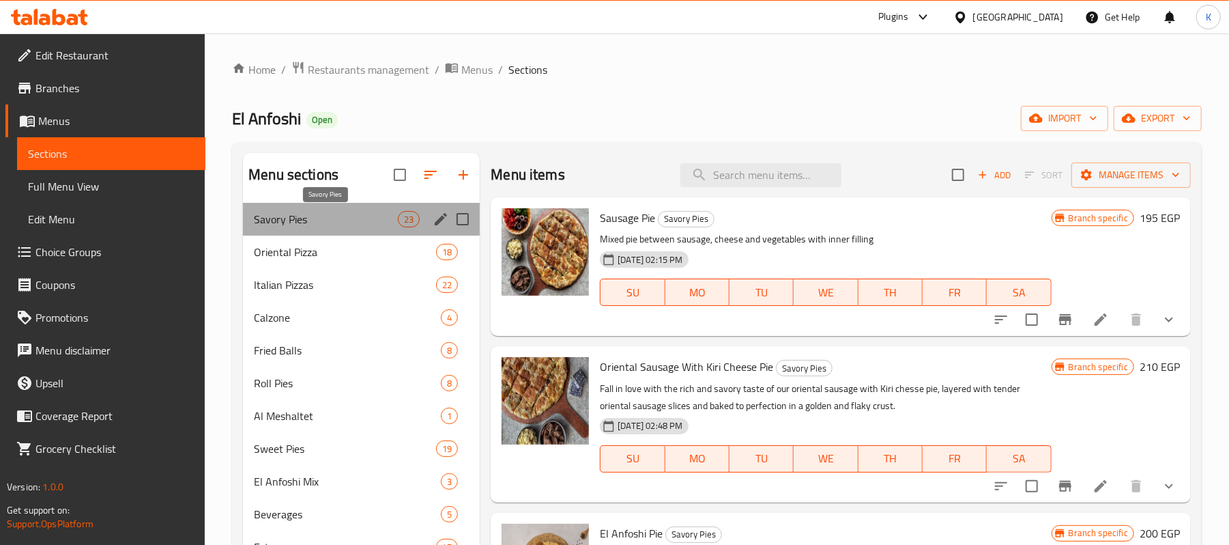
click at [334, 223] on span "Savory Pies" at bounding box center [326, 219] width 144 height 16
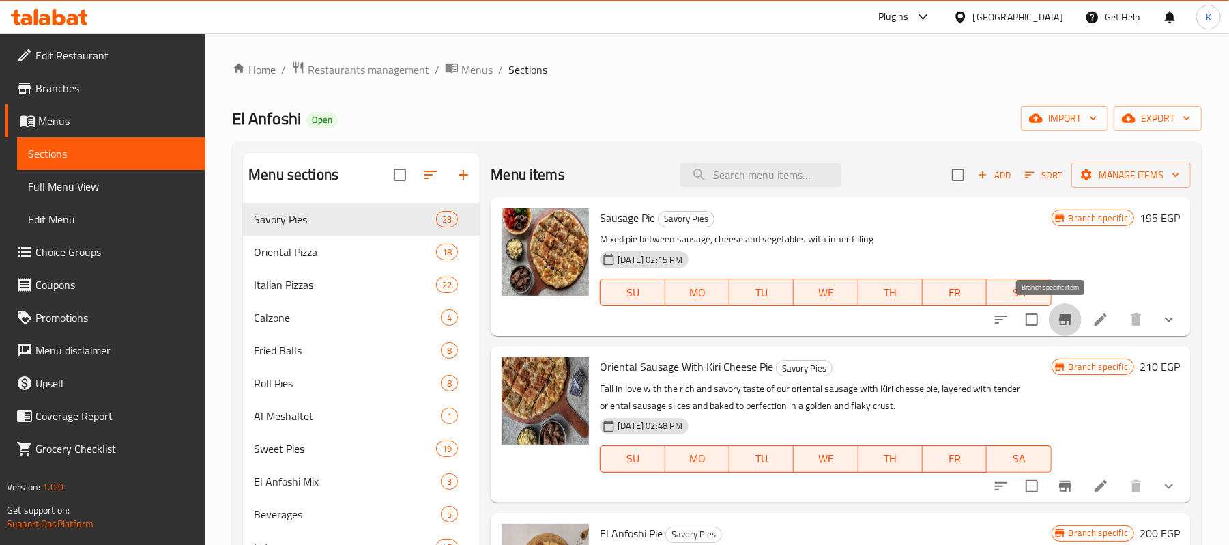
click at [1057, 323] on icon "Branch-specific-item" at bounding box center [1065, 319] width 16 height 16
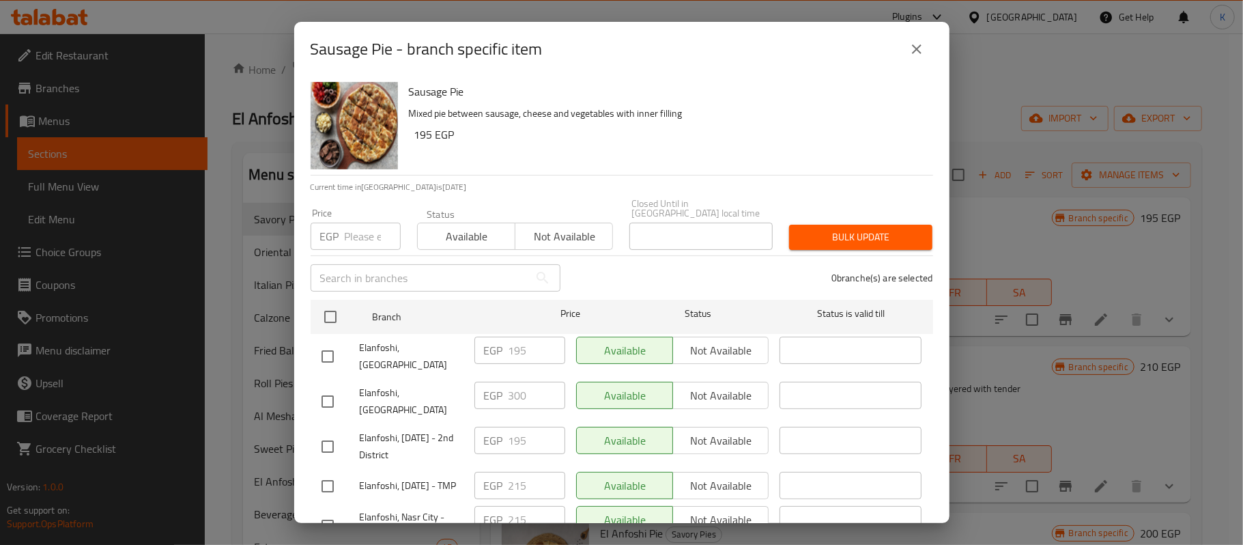
click at [422, 350] on div "Elanfoshi, Nasr City" at bounding box center [392, 356] width 153 height 51
copy span "Elanfoshi, Nasr City"
click at [917, 56] on icon "close" at bounding box center [917, 49] width 16 height 16
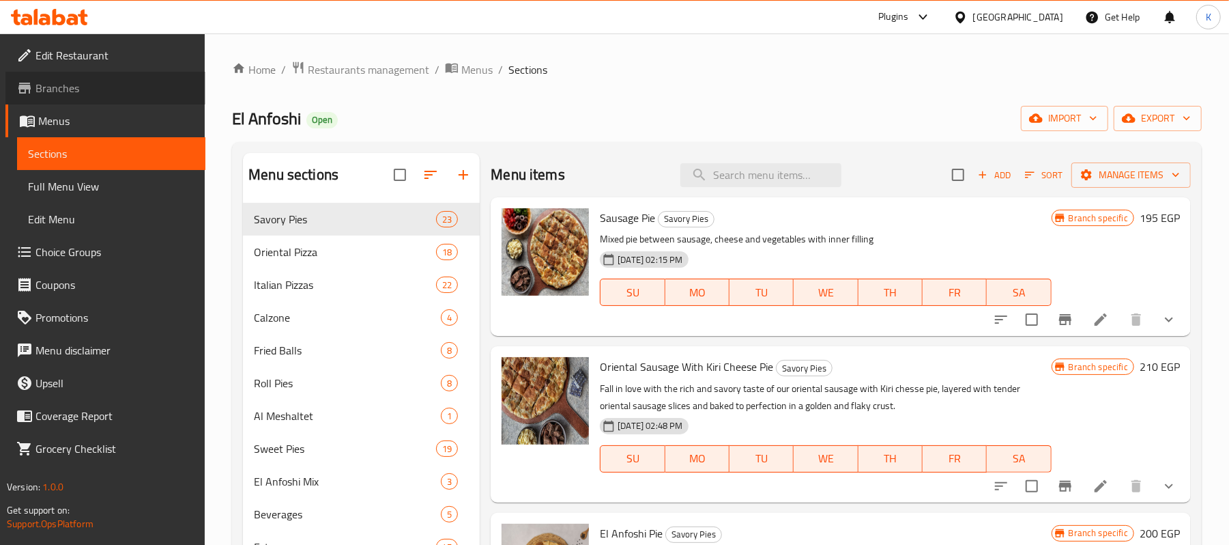
click at [88, 96] on link "Branches" at bounding box center [105, 88] width 200 height 33
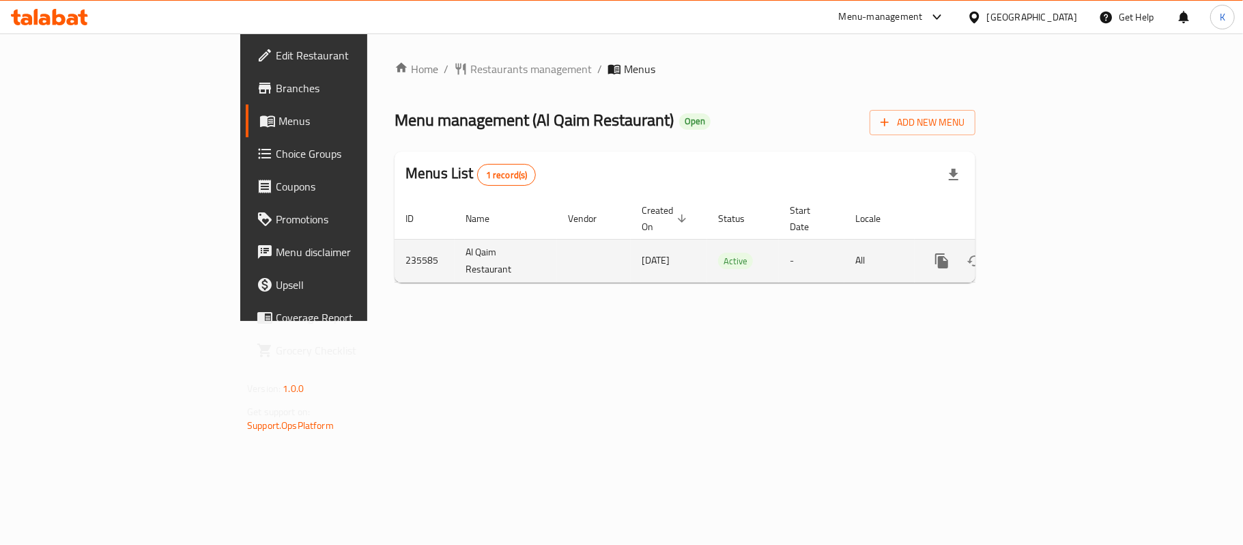
click at [1046, 255] on icon "enhanced table" at bounding box center [1040, 261] width 12 height 12
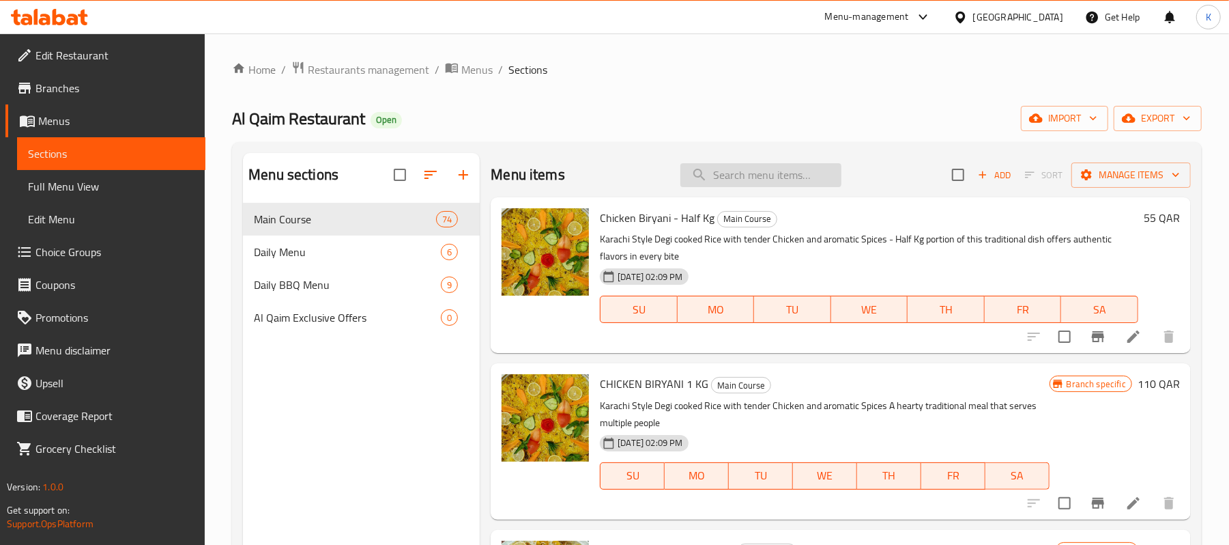
click at [741, 179] on input "search" at bounding box center [761, 175] width 161 height 24
paste input "Chicken Karahi"
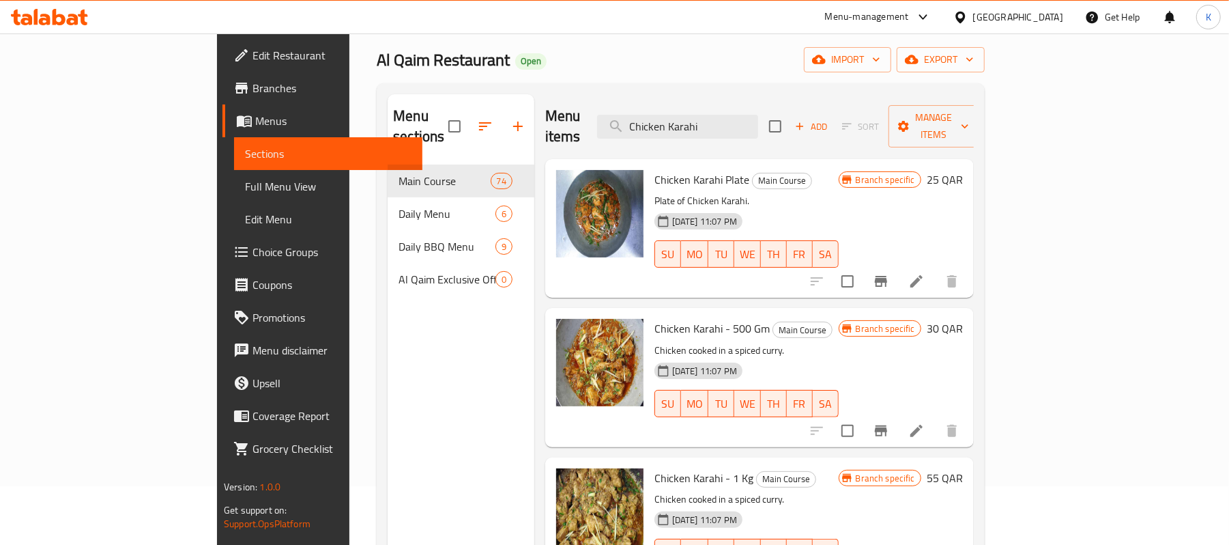
scroll to position [91, 0]
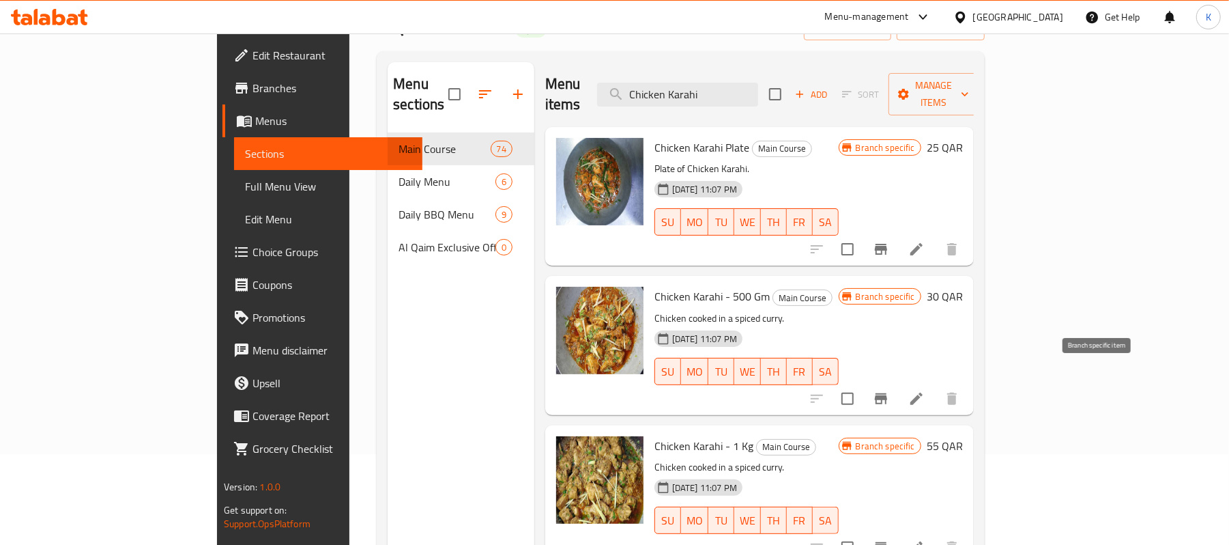
click at [887, 393] on icon "Branch-specific-item" at bounding box center [881, 398] width 12 height 11
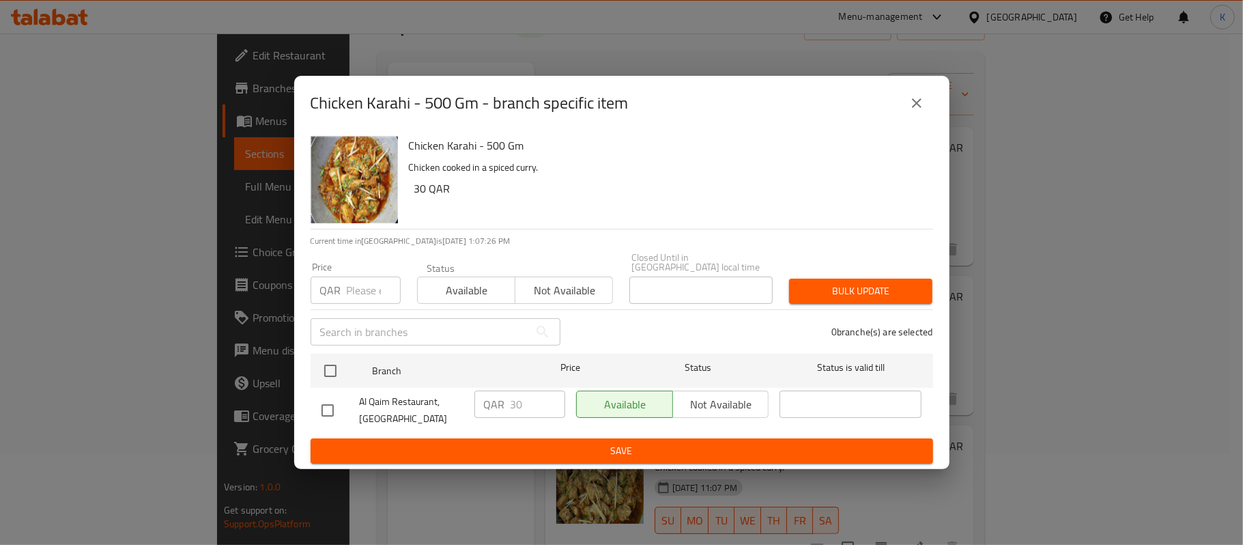
drag, startPoint x: 937, startPoint y: 105, endPoint x: 928, endPoint y: 104, distance: 9.0
click at [937, 106] on div "Chicken Karahi - 500 Gm - branch specific item" at bounding box center [621, 103] width 655 height 55
click at [921, 104] on icon "close" at bounding box center [917, 103] width 16 height 16
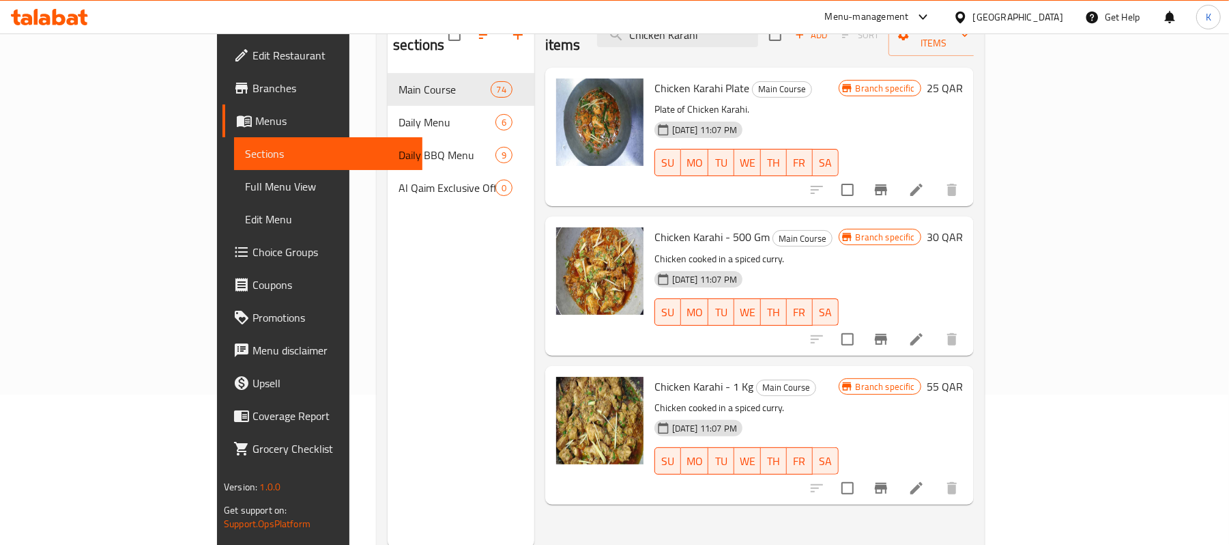
scroll to position [182, 0]
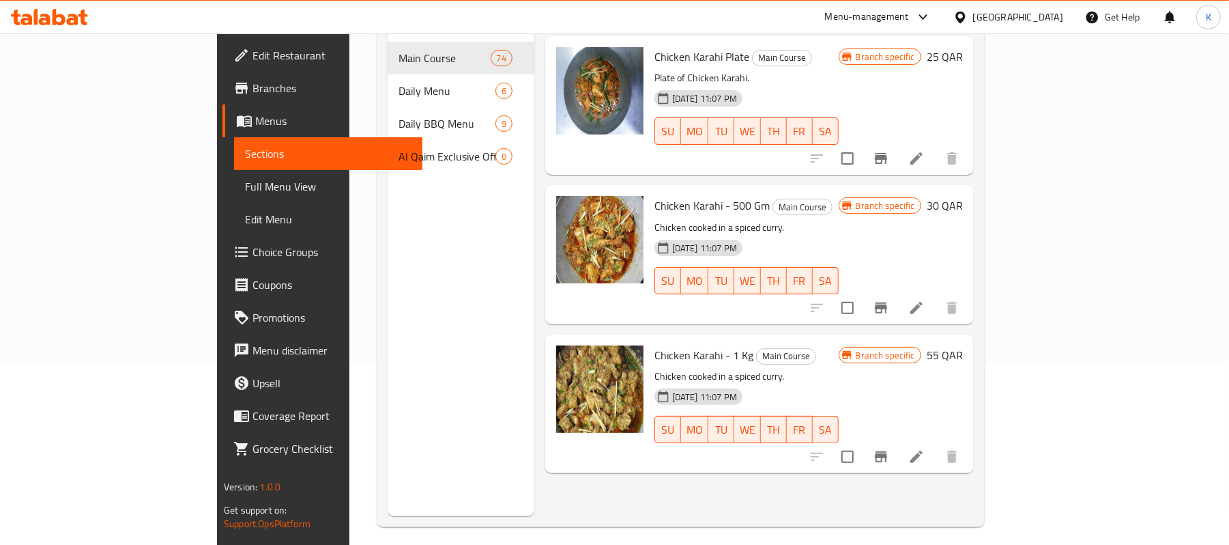
click at [889, 448] on icon "Branch-specific-item" at bounding box center [881, 456] width 16 height 16
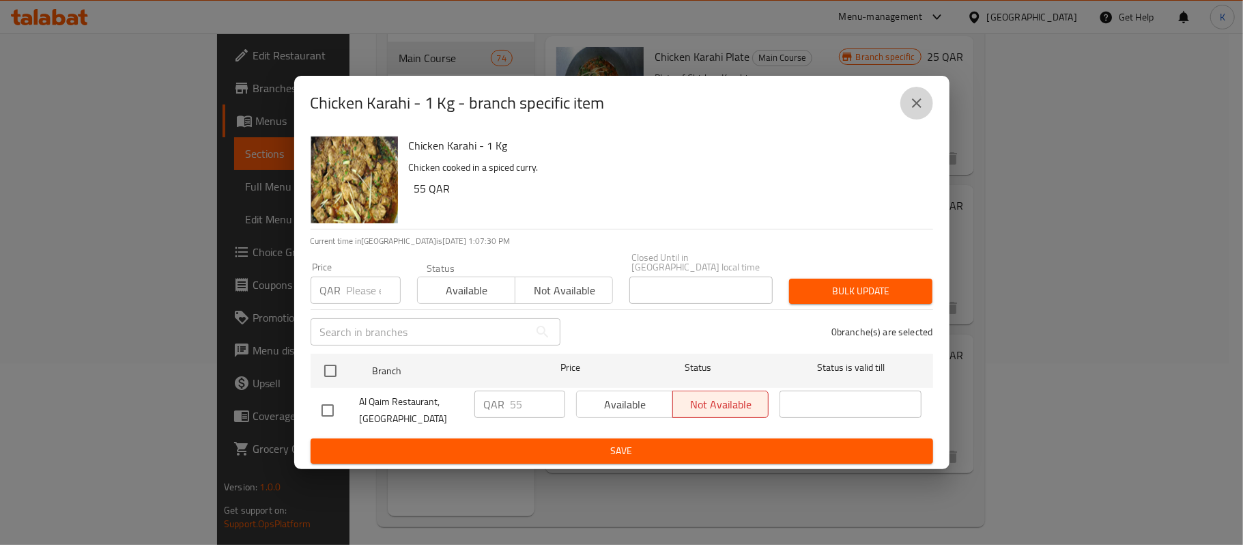
click at [919, 111] on icon "close" at bounding box center [917, 103] width 16 height 16
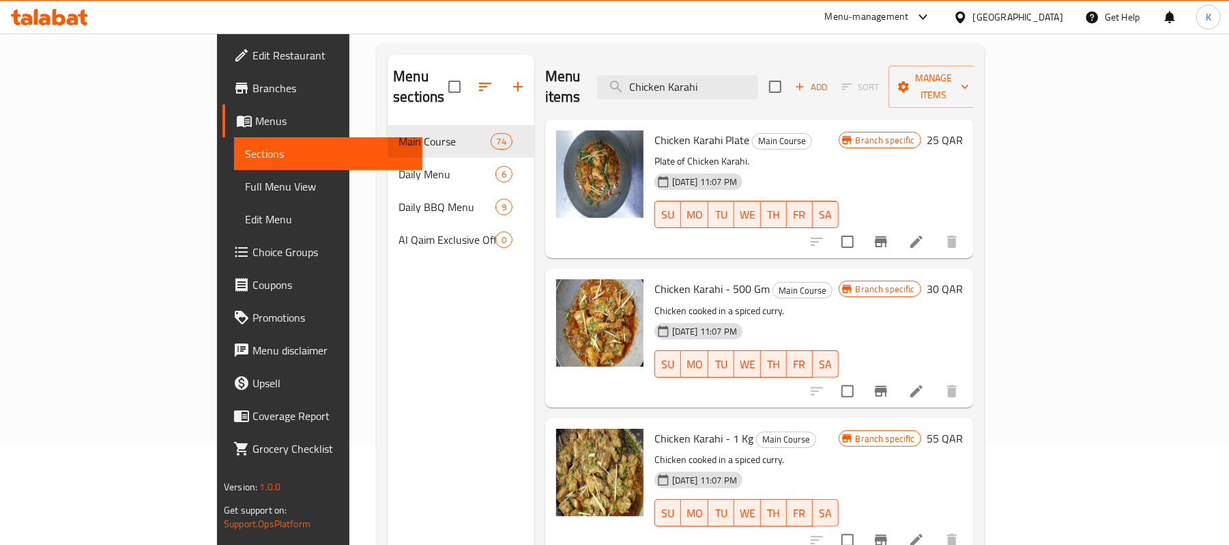
scroll to position [10, 0]
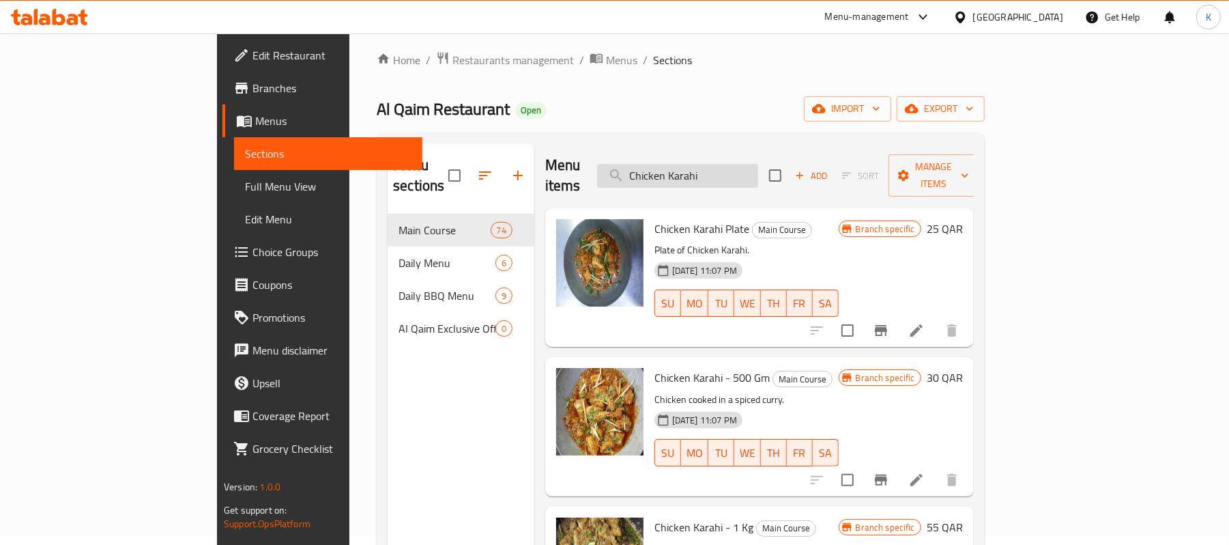
drag, startPoint x: 788, startPoint y: 164, endPoint x: 752, endPoint y: 169, distance: 35.9
click at [752, 169] on input "Chicken Karahi" at bounding box center [677, 176] width 161 height 24
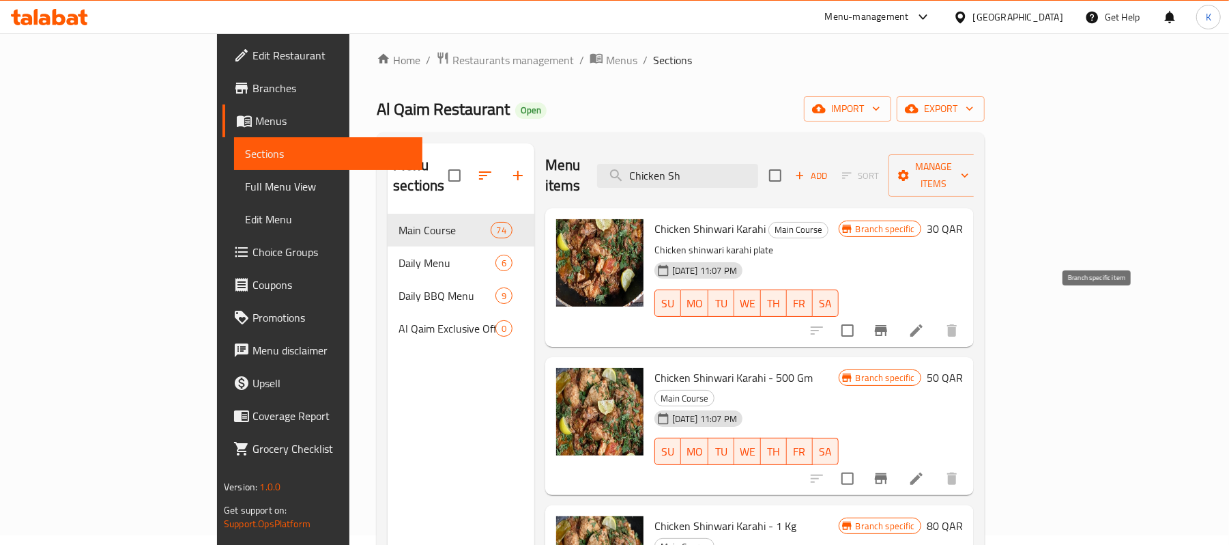
type input "Chicken Sh"
click at [898, 315] on button "Branch-specific-item" at bounding box center [881, 330] width 33 height 33
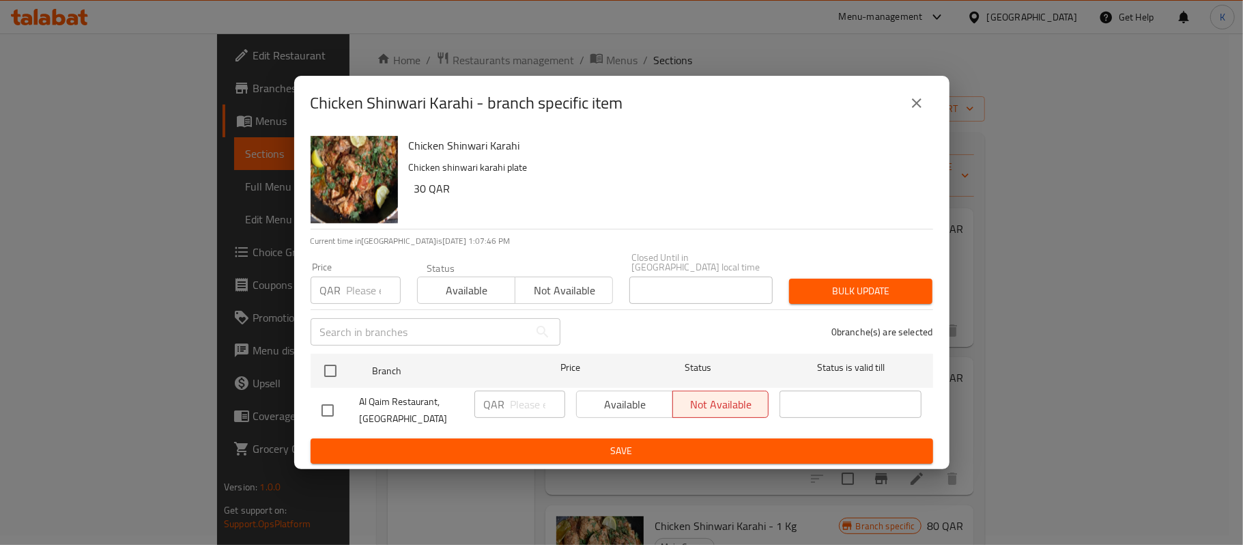
click at [918, 111] on icon "close" at bounding box center [917, 103] width 16 height 16
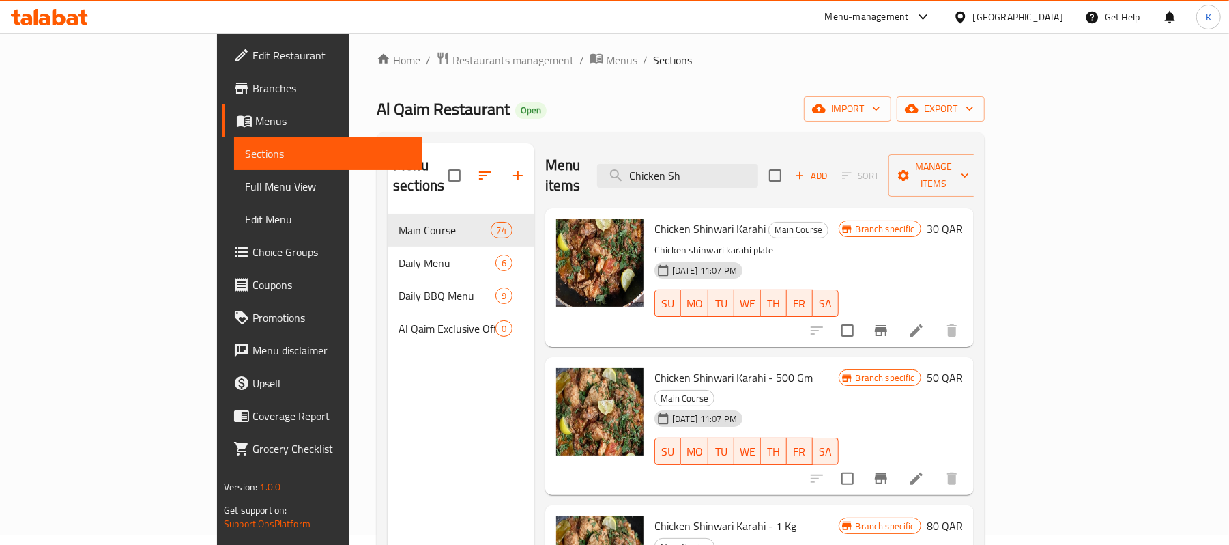
scroll to position [101, 0]
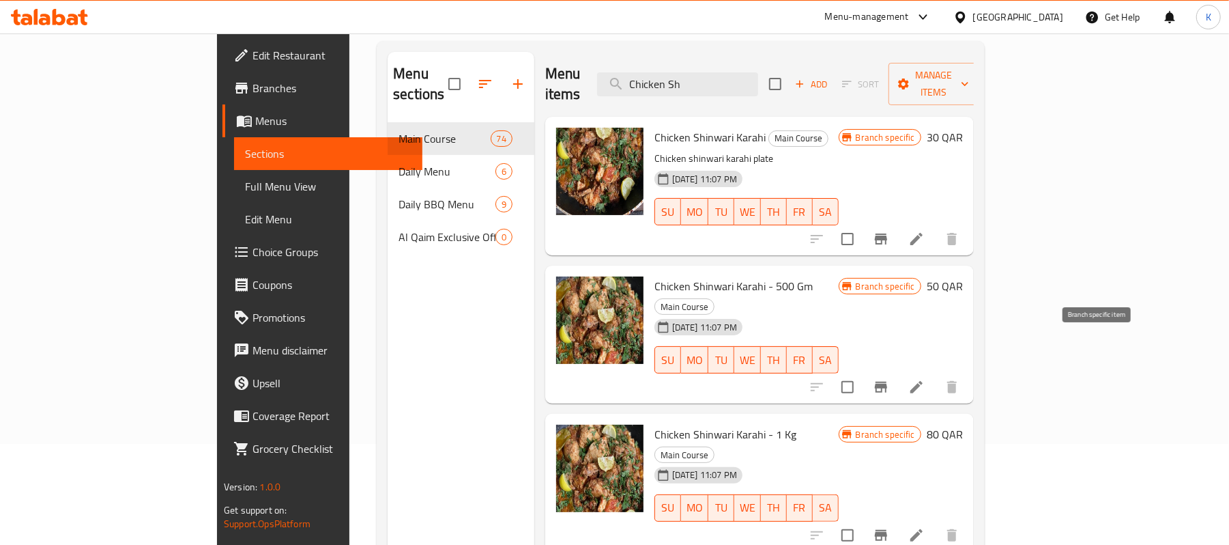
click at [889, 379] on icon "Branch-specific-item" at bounding box center [881, 387] width 16 height 16
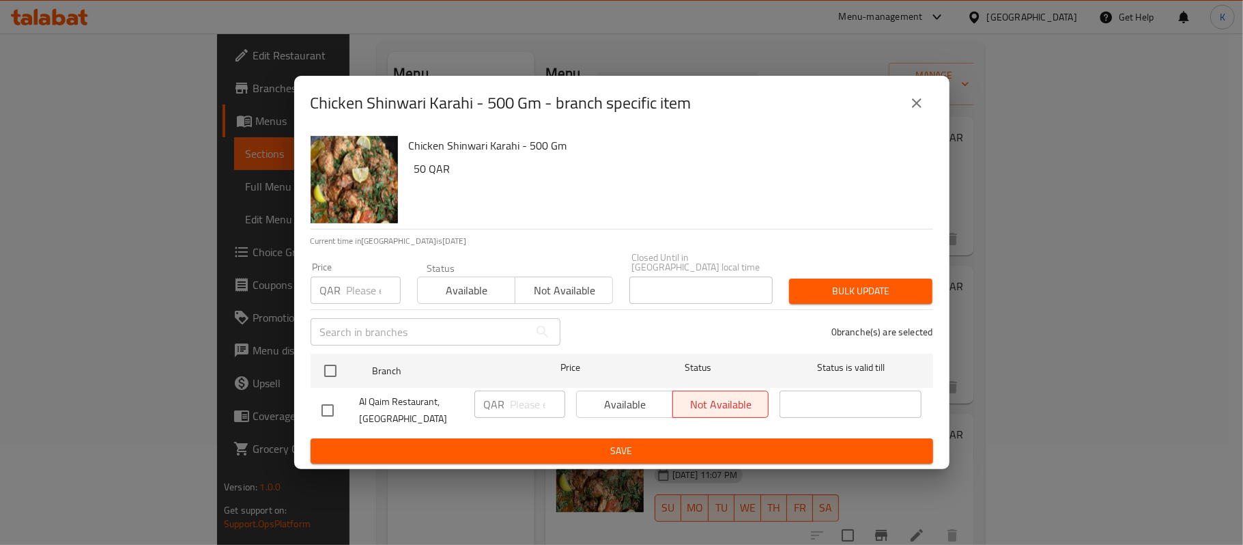
click at [894, 96] on div "Chicken Shinwari Karahi - 500 Gm - branch specific item" at bounding box center [622, 103] width 623 height 33
click at [915, 98] on button "close" at bounding box center [916, 103] width 33 height 33
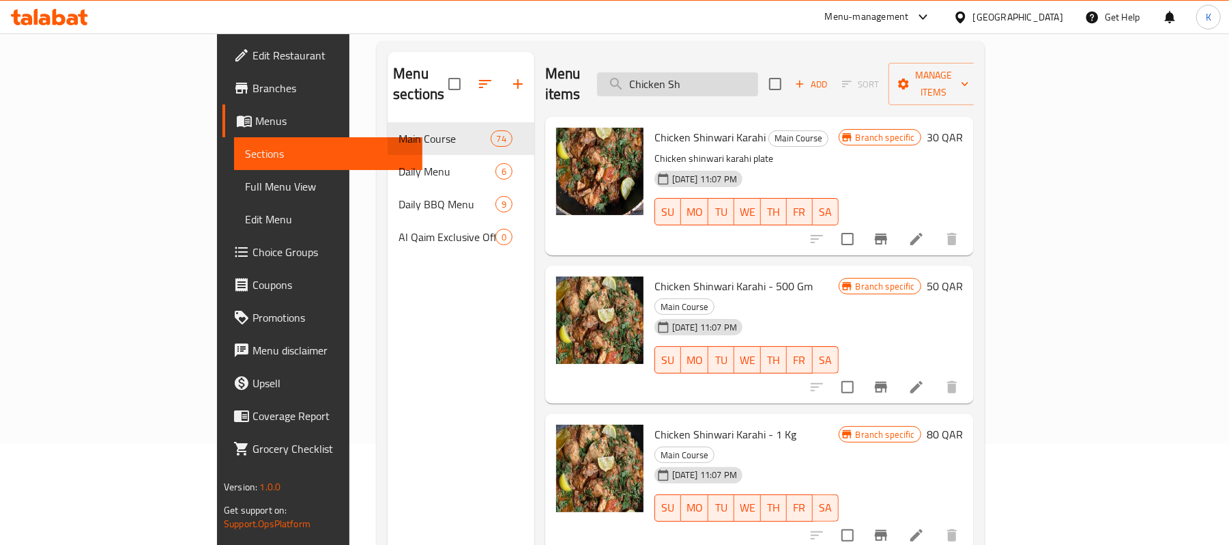
click at [758, 78] on input "Chicken Sh" at bounding box center [677, 84] width 161 height 24
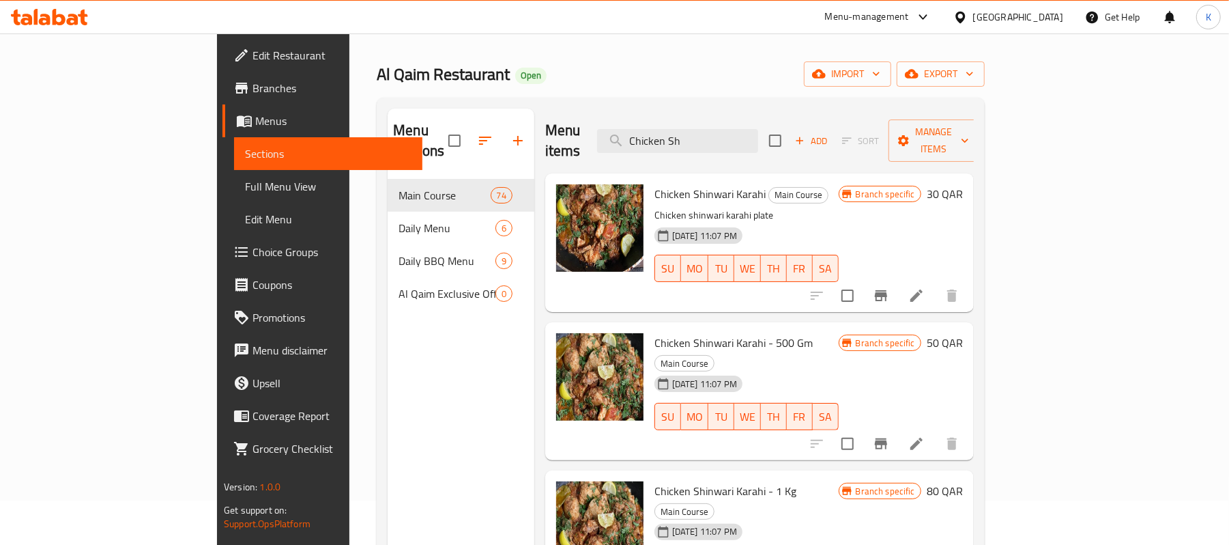
scroll to position [0, 0]
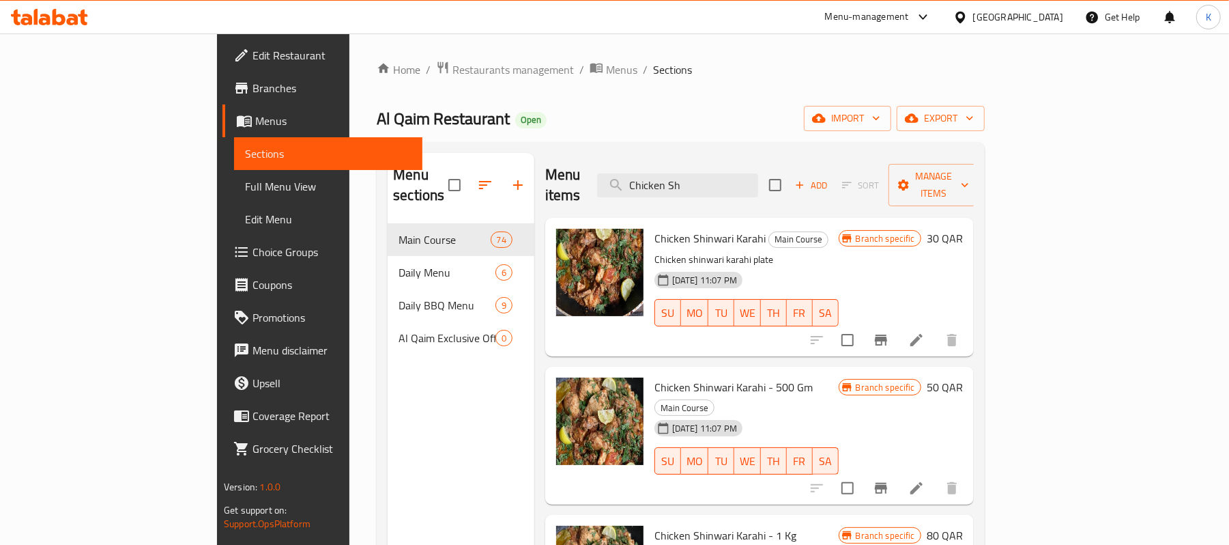
click at [1040, 25] on div "[GEOGRAPHIC_DATA]" at bounding box center [1018, 17] width 90 height 15
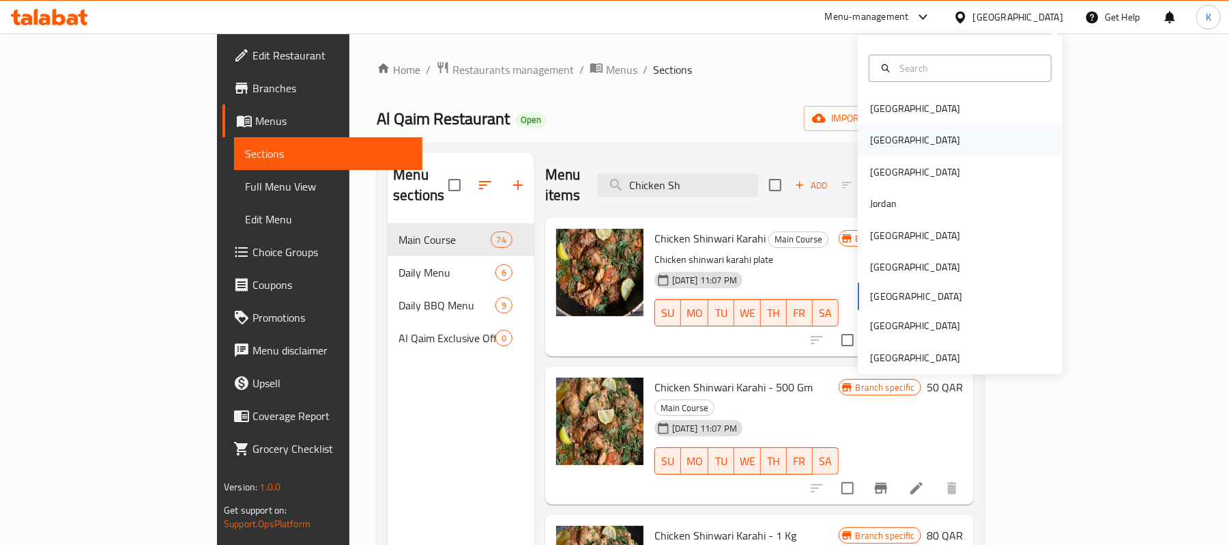
click at [888, 135] on div "[GEOGRAPHIC_DATA]" at bounding box center [915, 139] width 112 height 31
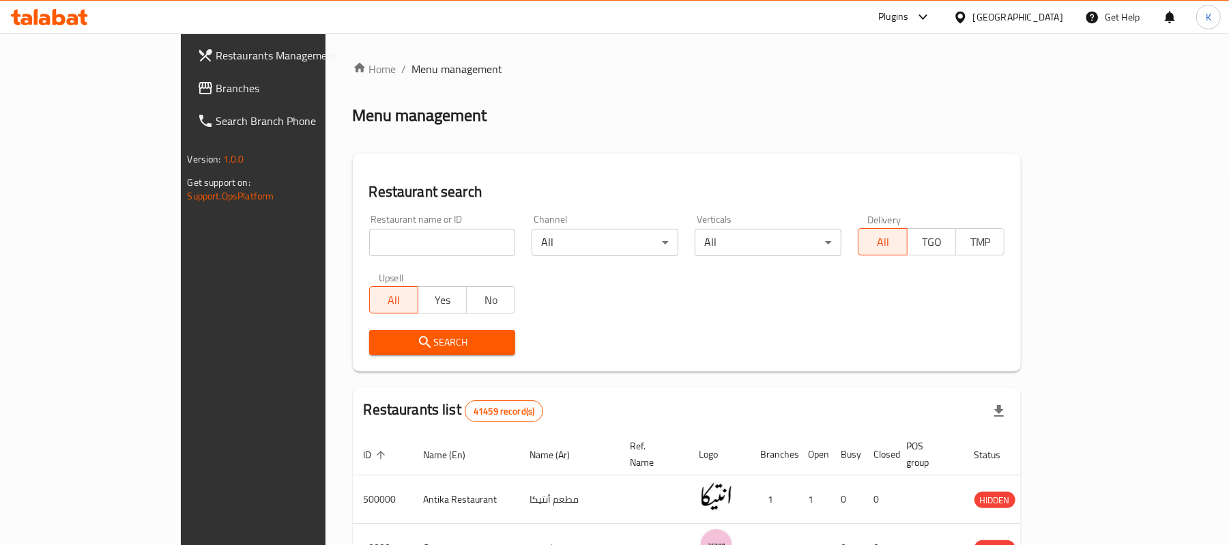
click at [380, 225] on div "Restaurant name or ID Restaurant name or ID" at bounding box center [442, 235] width 147 height 42
click at [380, 235] on input "search" at bounding box center [442, 242] width 147 height 27
paste input "686061"
type input "686061"
click at [416, 336] on span "Search" at bounding box center [442, 342] width 125 height 17
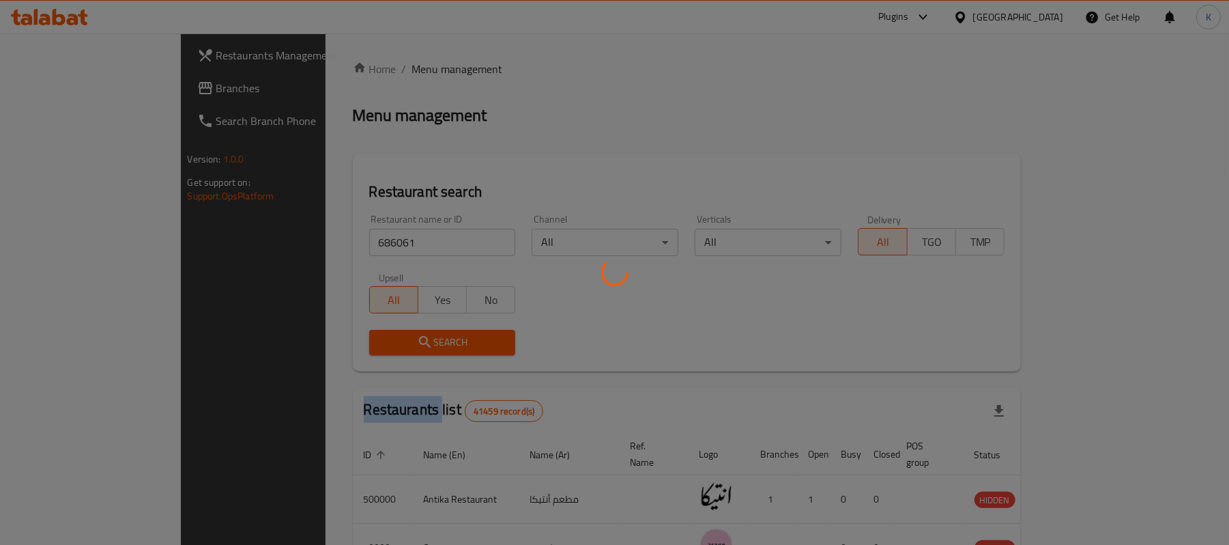
click at [416, 336] on div at bounding box center [614, 272] width 1229 height 545
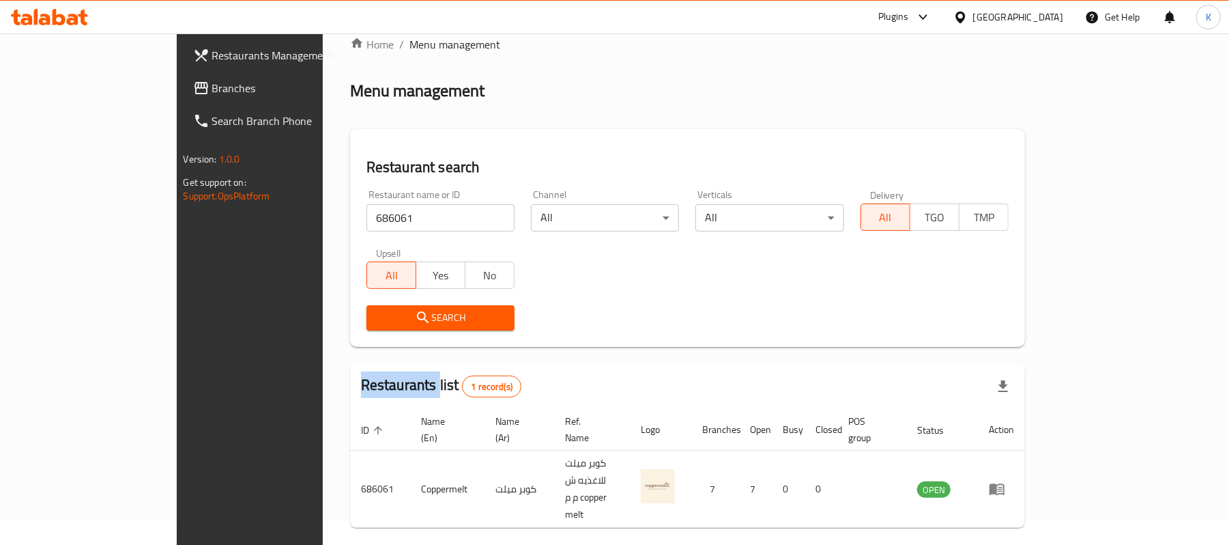
scroll to position [38, 0]
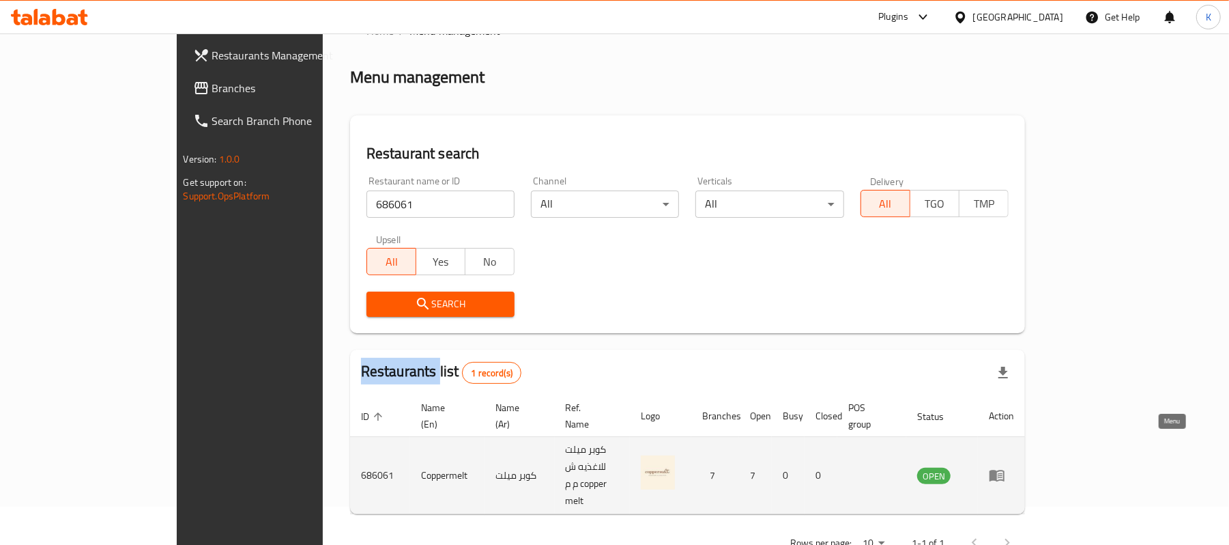
click at [1005, 470] on icon "enhanced table" at bounding box center [997, 476] width 15 height 12
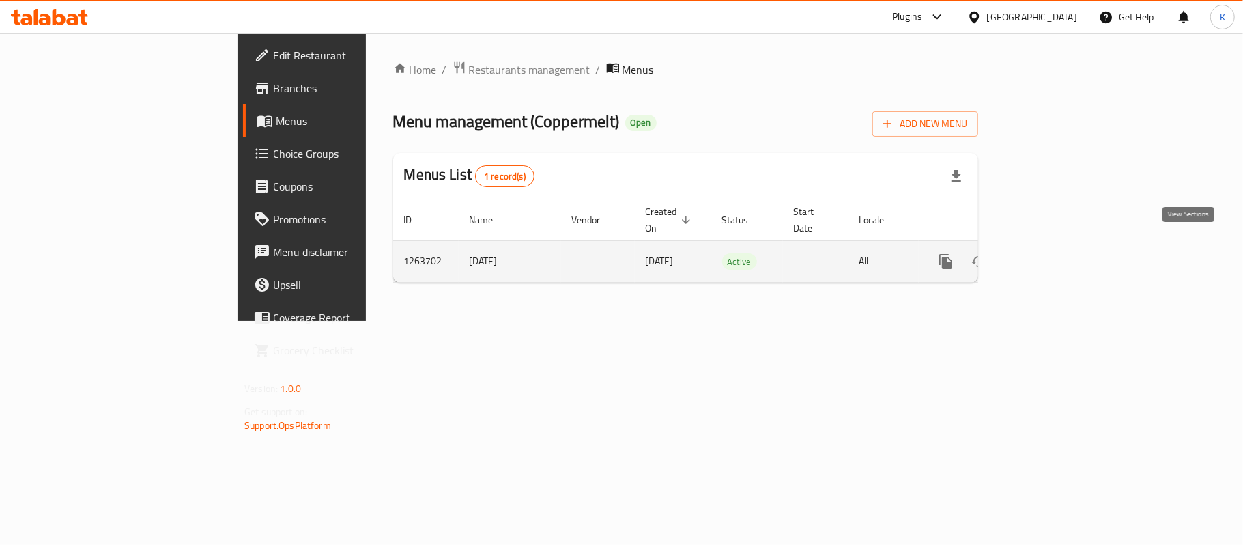
click at [1053, 254] on icon "enhanced table" at bounding box center [1044, 261] width 16 height 16
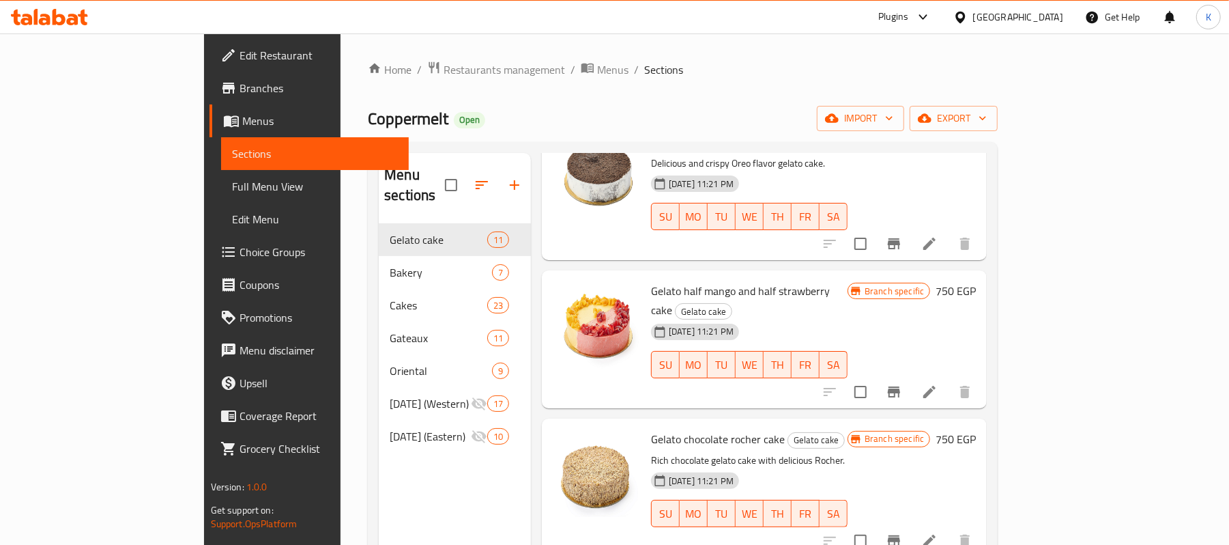
scroll to position [728, 0]
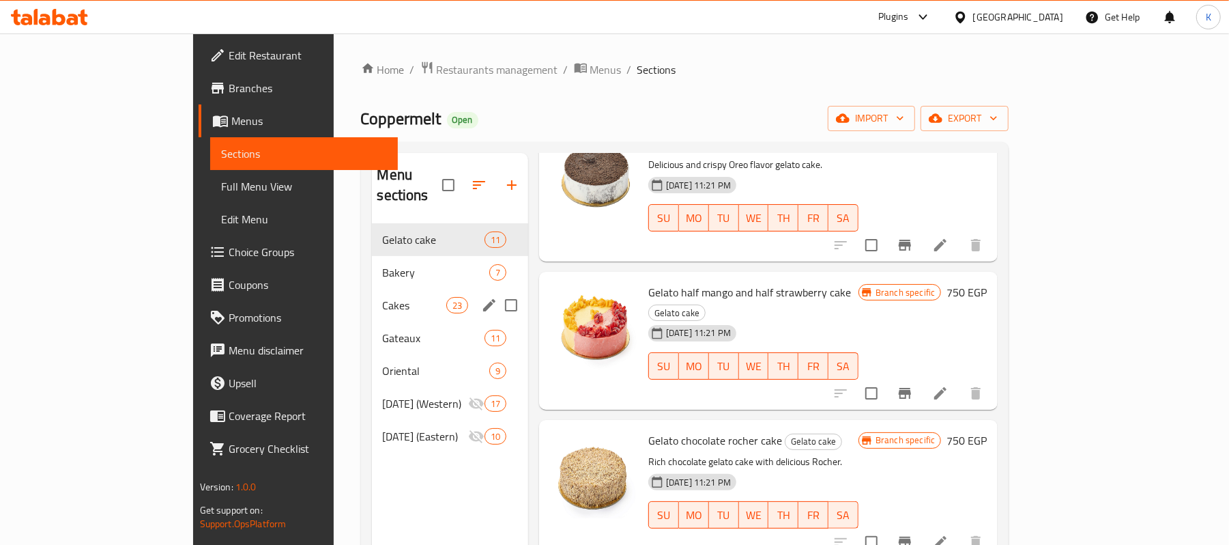
click at [372, 322] on div "Gateaux 11" at bounding box center [450, 338] width 156 height 33
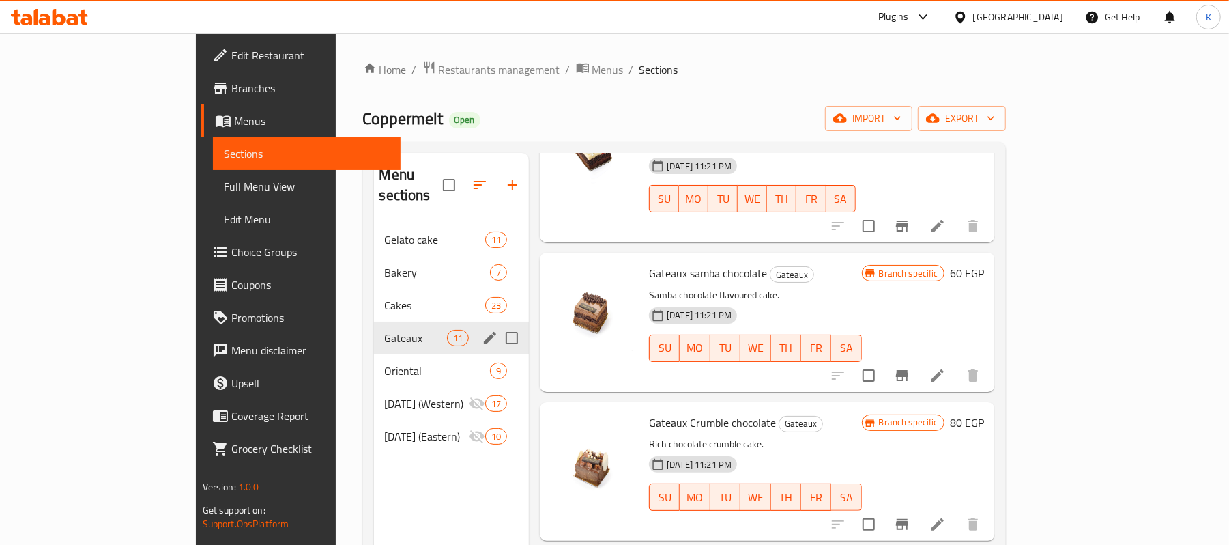
click at [385, 297] on span "Cakes" at bounding box center [435, 305] width 100 height 16
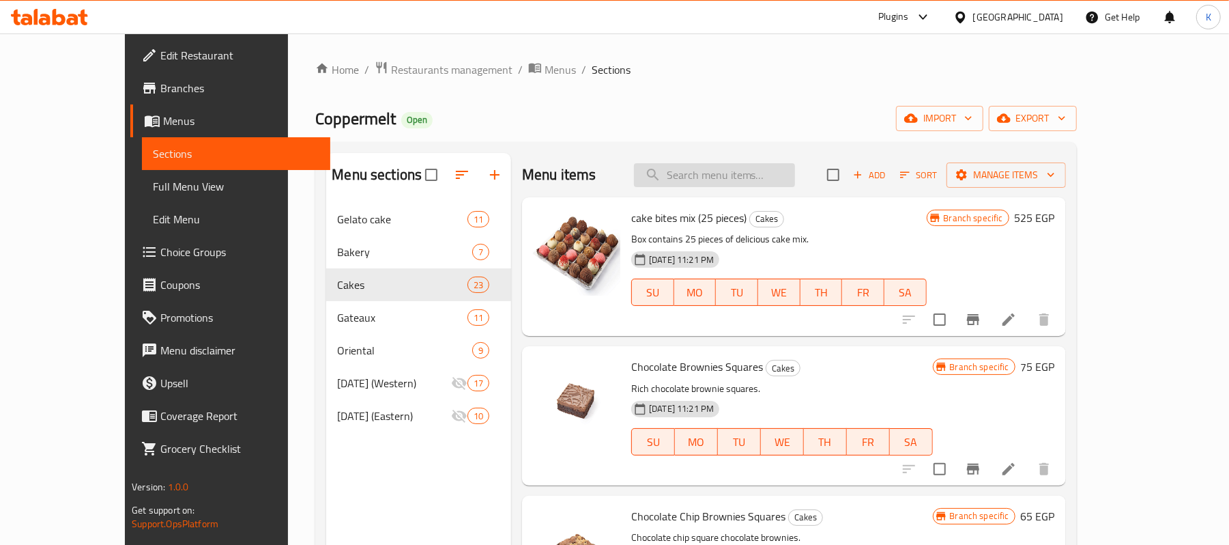
click at [792, 184] on input "search" at bounding box center [714, 175] width 161 height 24
type input "magic"
type input "4"
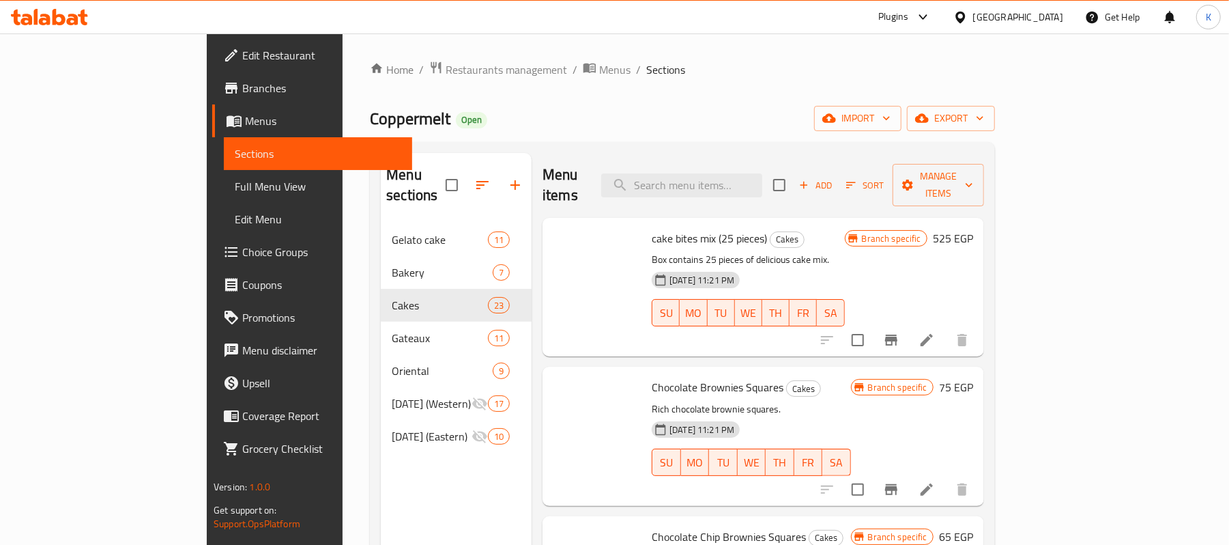
type input "f"
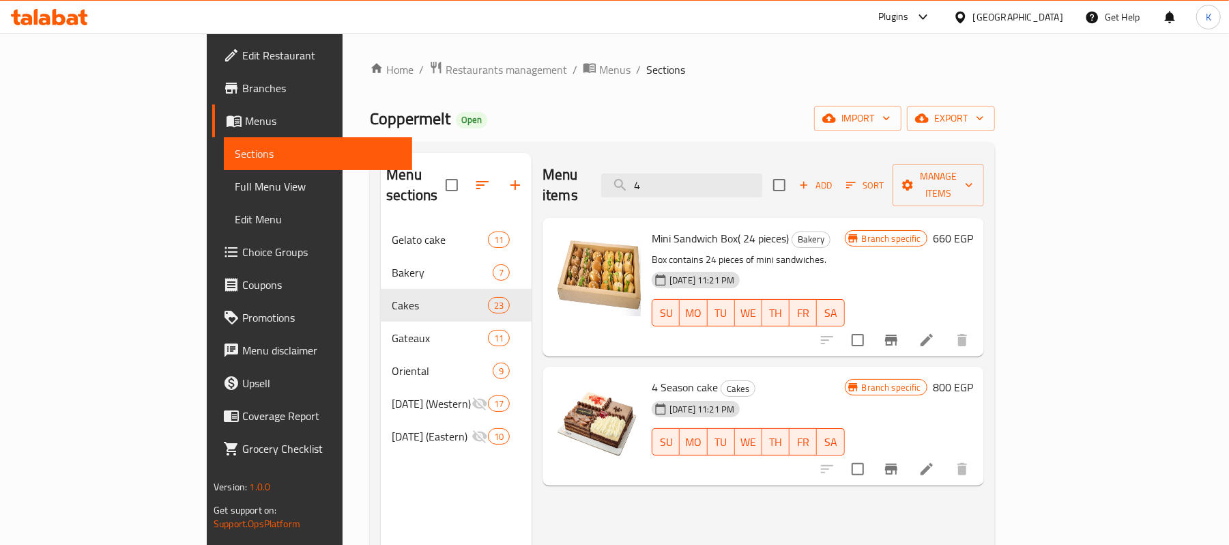
click at [900, 461] on icon "Branch-specific-item" at bounding box center [891, 469] width 16 height 16
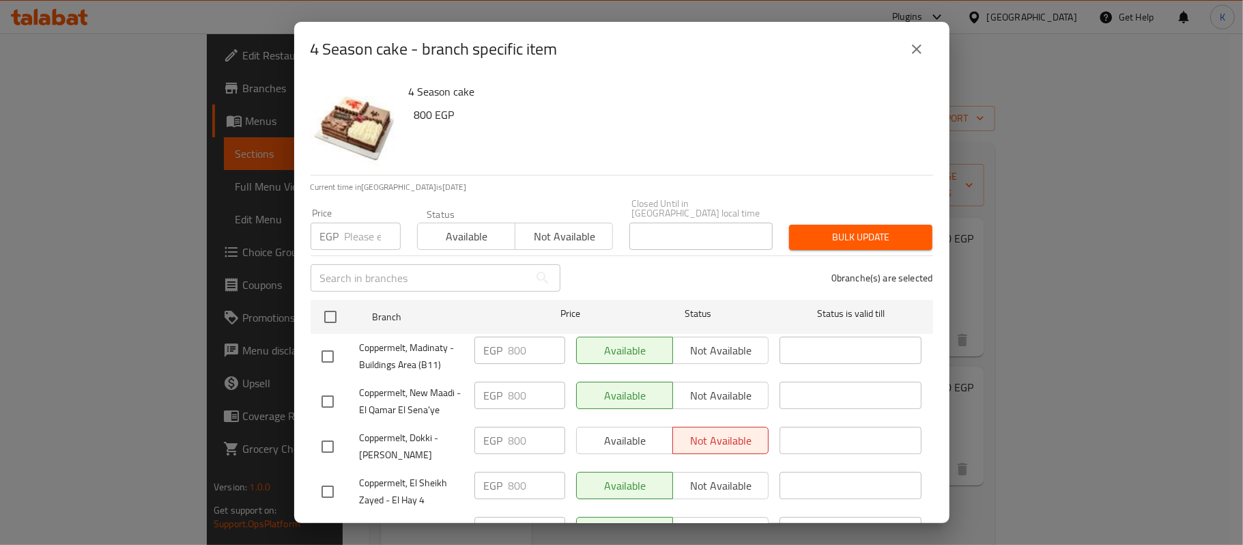
click at [928, 42] on button "close" at bounding box center [916, 49] width 33 height 33
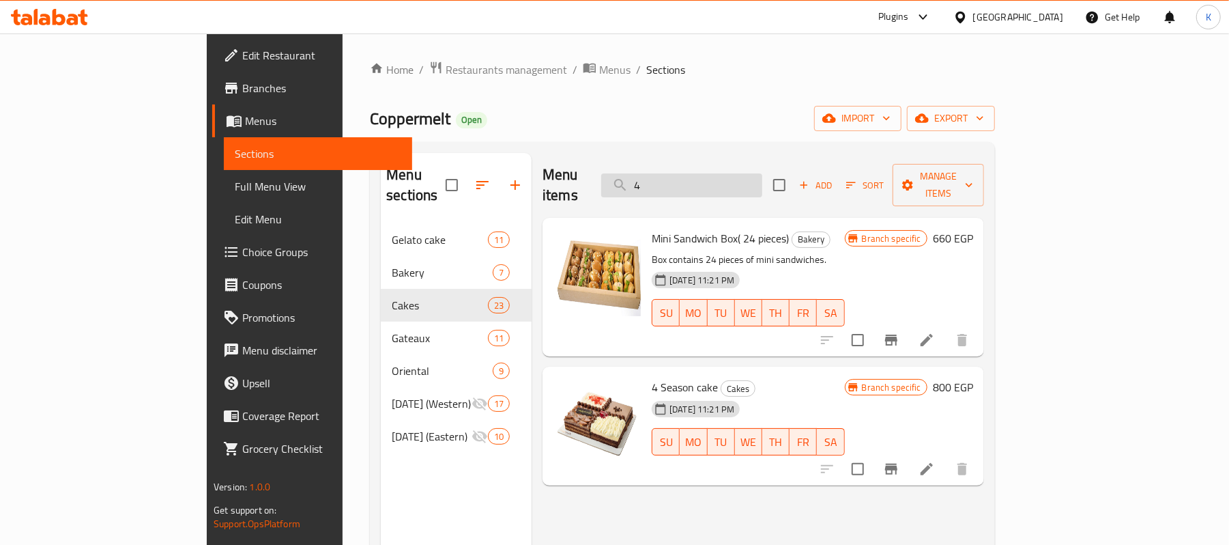
drag, startPoint x: 797, startPoint y: 188, endPoint x: 694, endPoint y: 176, distance: 104.5
click at [694, 176] on div "Menu items 4 Add Sort Manage items" at bounding box center [764, 185] width 442 height 65
click at [732, 175] on input "4" at bounding box center [681, 185] width 161 height 24
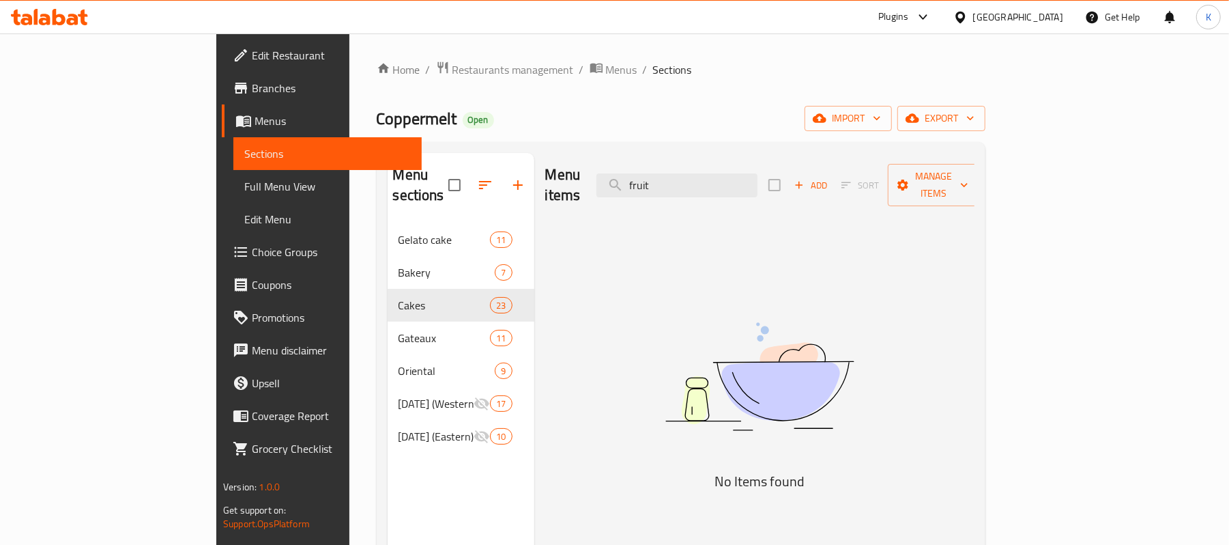
click at [732, 192] on div "Menu items fruit Add Sort Manage items" at bounding box center [759, 185] width 429 height 65
drag, startPoint x: 751, startPoint y: 177, endPoint x: 608, endPoint y: 187, distance: 143.7
click at [608, 187] on div "Menu items fruit Add Sort Manage items" at bounding box center [759, 185] width 429 height 65
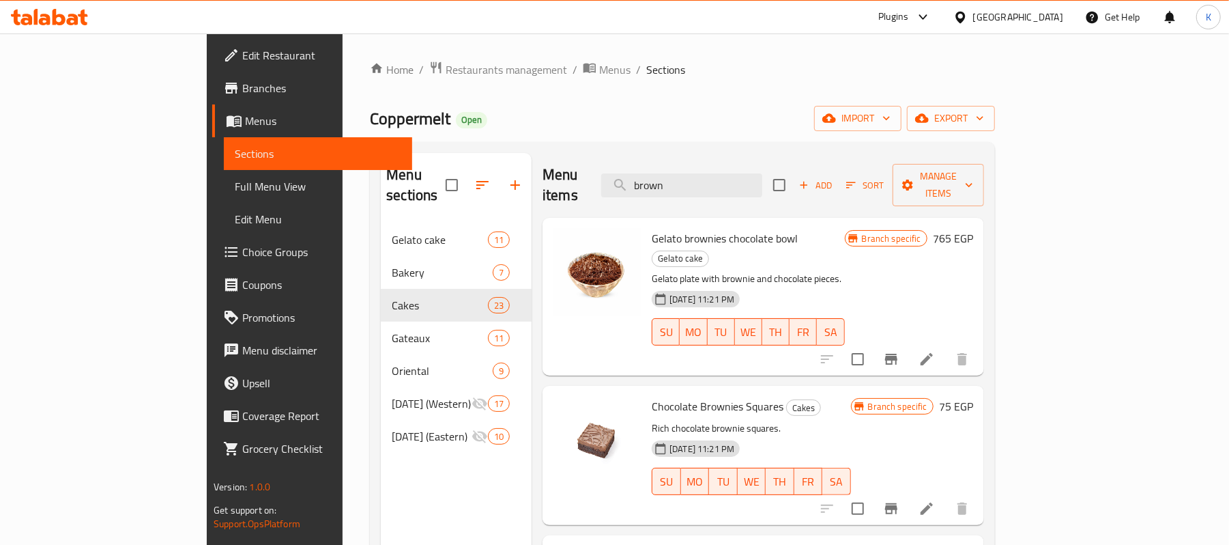
type input "brown"
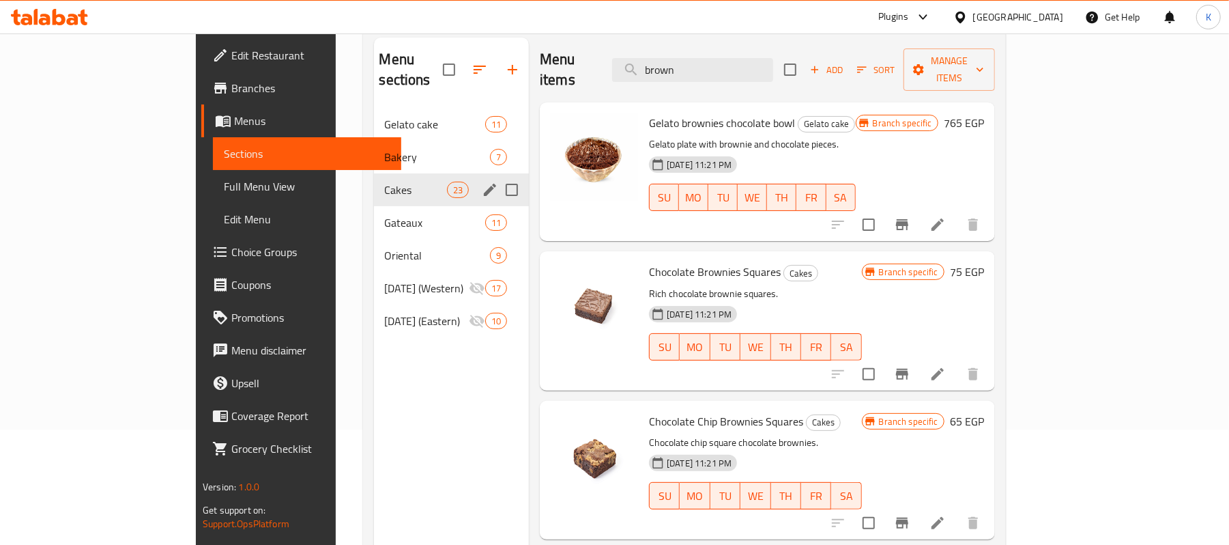
scroll to position [182, 0]
